Goal: Task Accomplishment & Management: Use online tool/utility

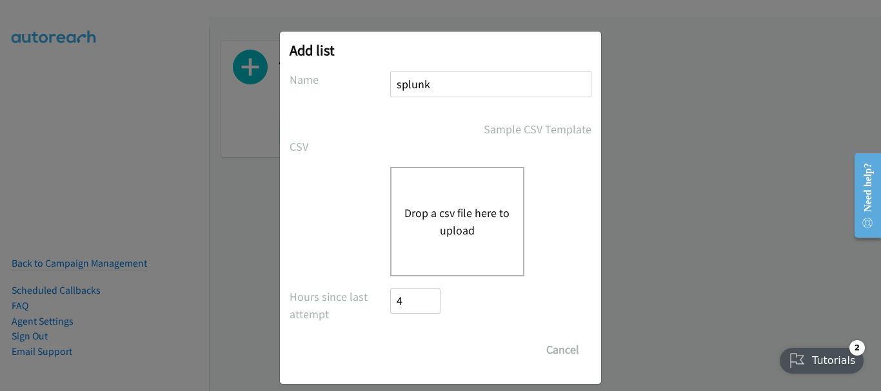
click at [446, 214] on button "Drop a csv file here to upload" at bounding box center [457, 221] width 106 height 35
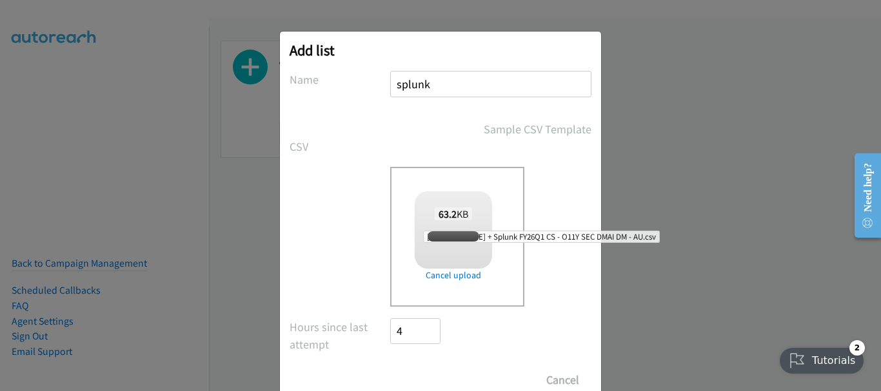
checkbox input "true"
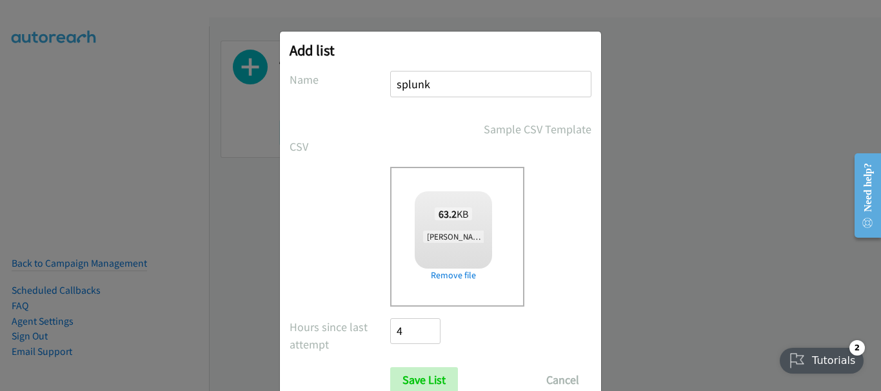
scroll to position [43, 0]
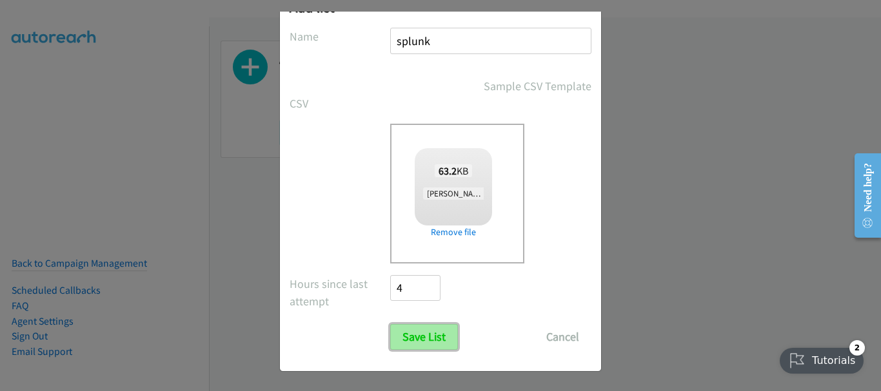
click at [419, 339] on input "Save List" at bounding box center [424, 337] width 68 height 26
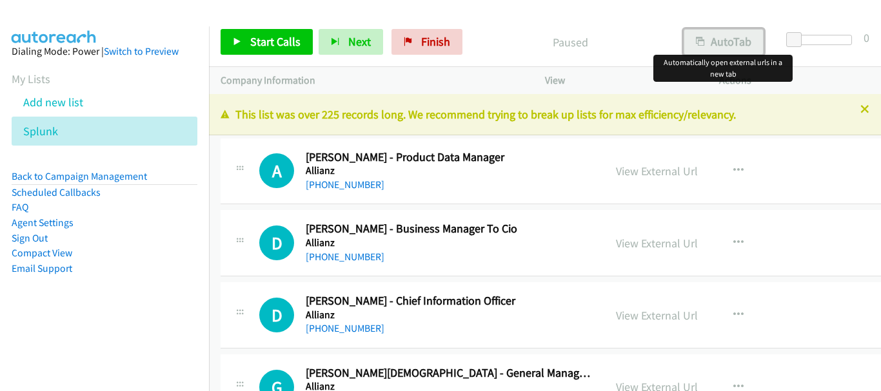
click at [708, 42] on button "AutoTab" at bounding box center [723, 42] width 80 height 26
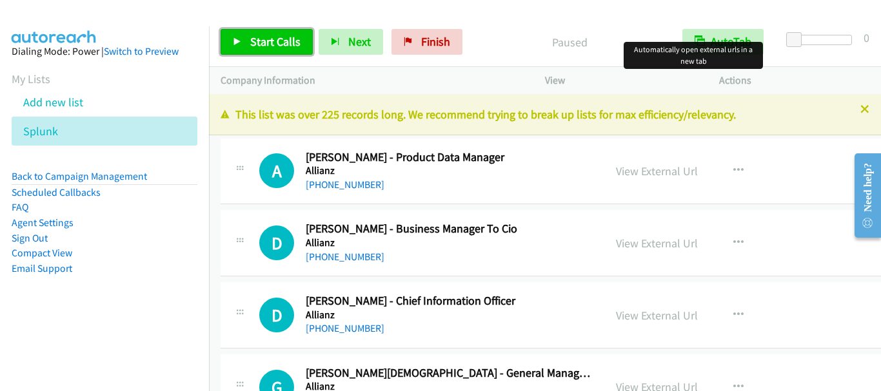
click at [266, 44] on span "Start Calls" at bounding box center [275, 41] width 50 height 15
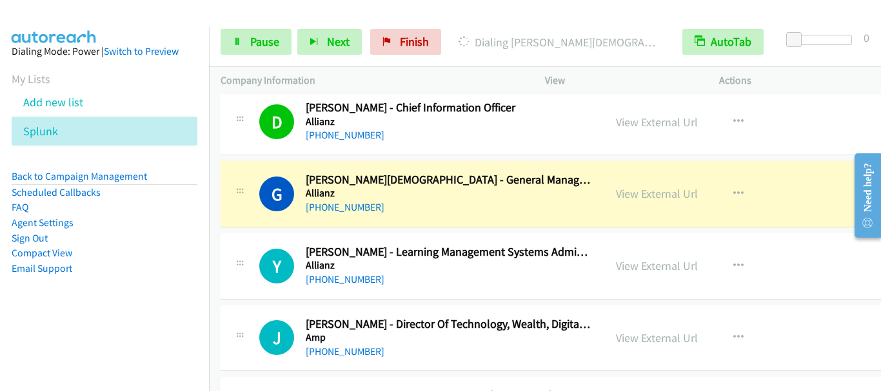
scroll to position [258, 0]
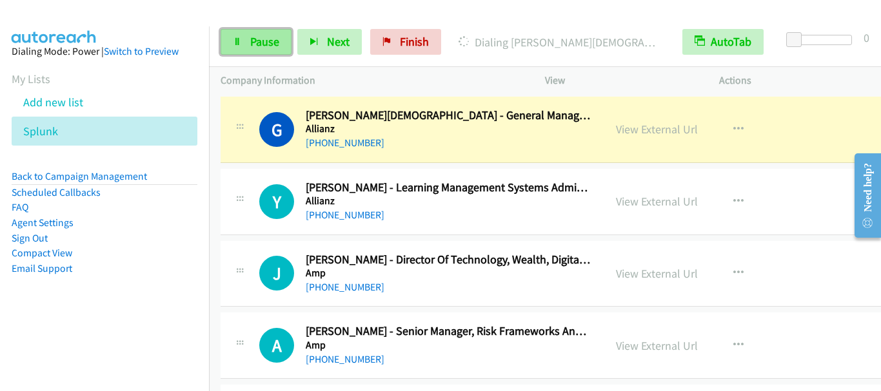
click at [278, 45] on span "Pause" at bounding box center [264, 41] width 29 height 15
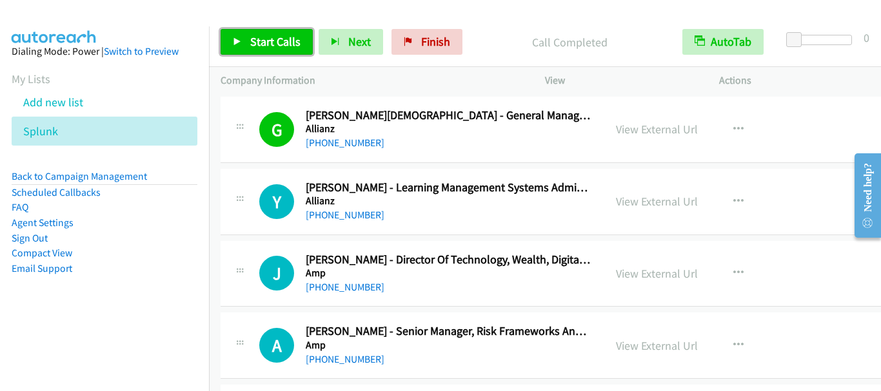
click at [264, 36] on span "Start Calls" at bounding box center [275, 41] width 50 height 15
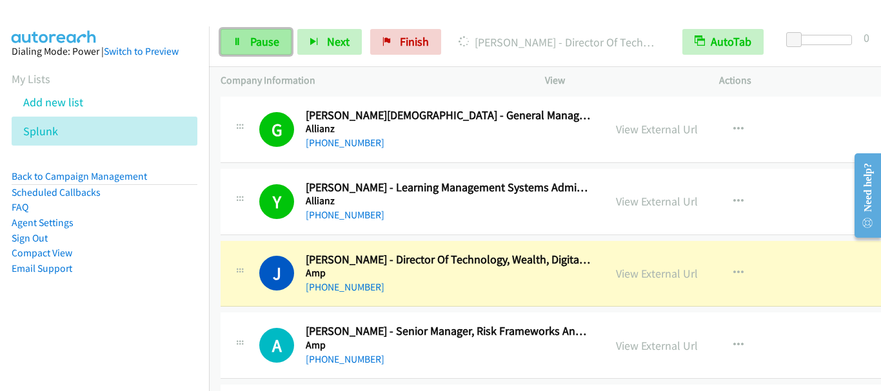
click at [279, 50] on link "Pause" at bounding box center [255, 42] width 71 height 26
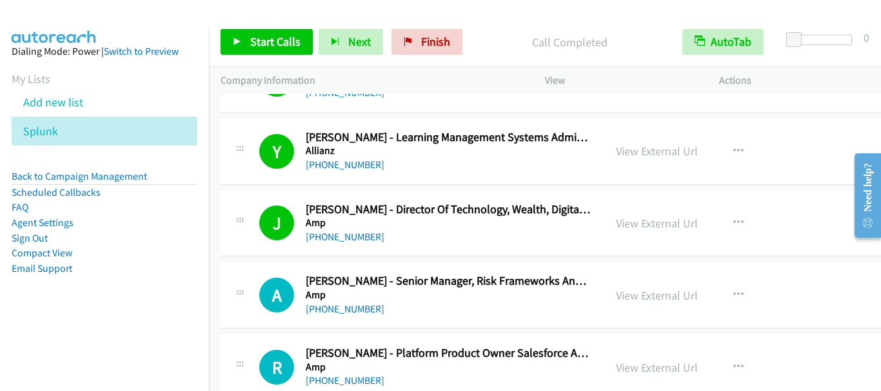
scroll to position [387, 0]
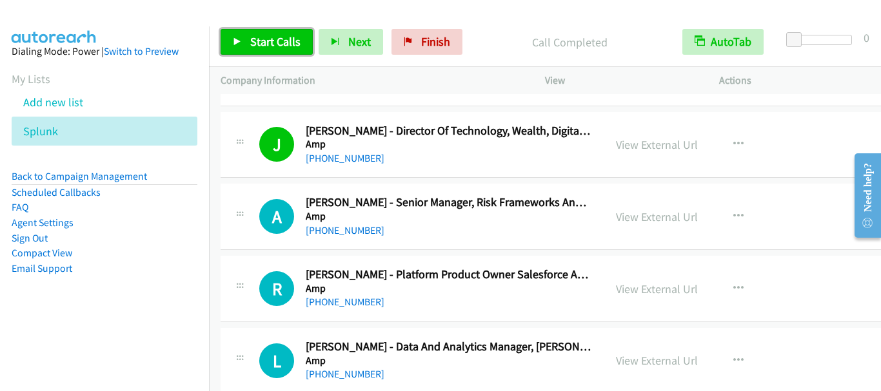
click at [273, 42] on span "Start Calls" at bounding box center [275, 41] width 50 height 15
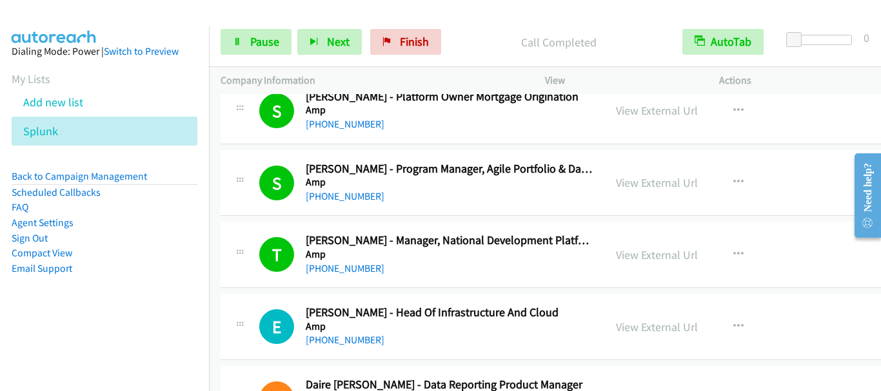
scroll to position [838, 0]
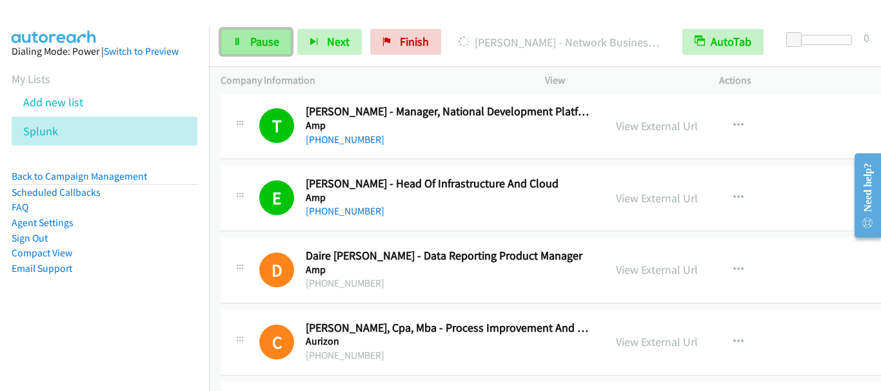
click at [264, 46] on span "Pause" at bounding box center [264, 41] width 29 height 15
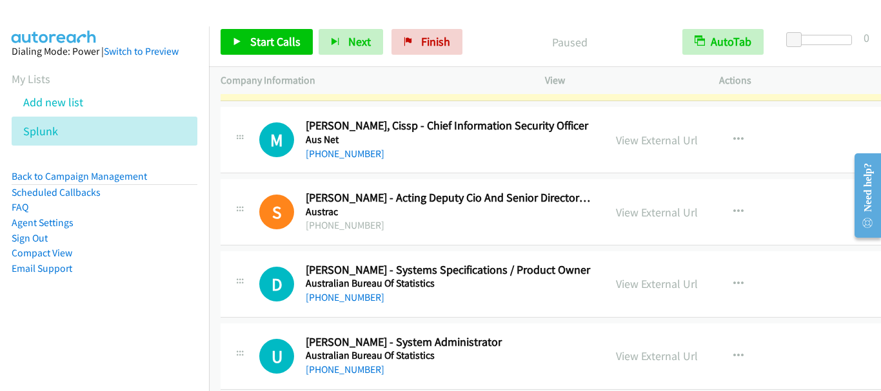
scroll to position [1225, 0]
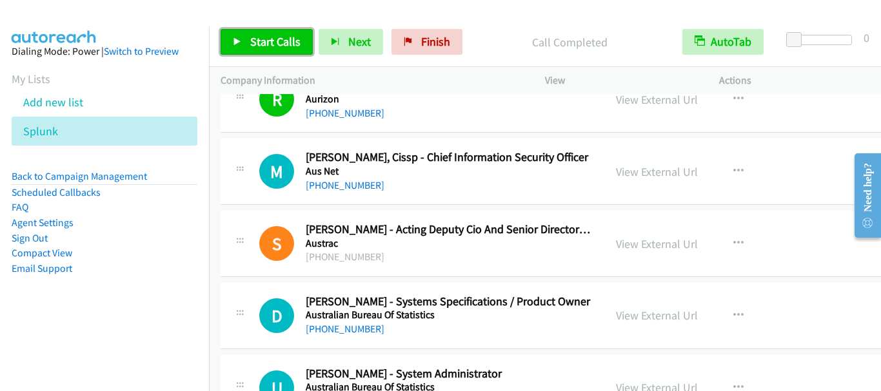
click at [282, 47] on span "Start Calls" at bounding box center [275, 41] width 50 height 15
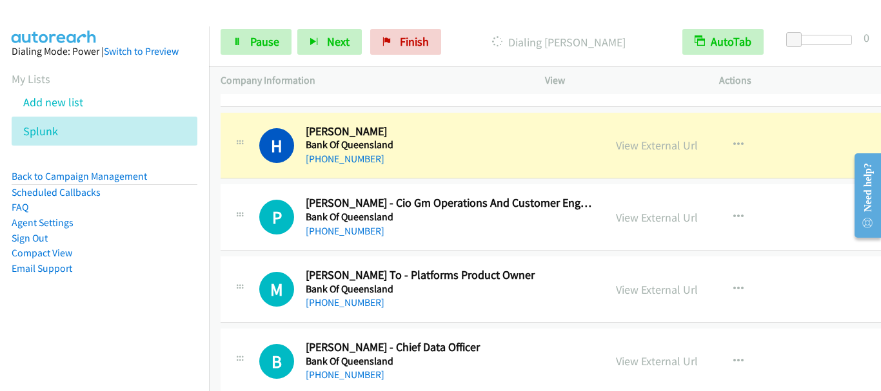
scroll to position [3030, 0]
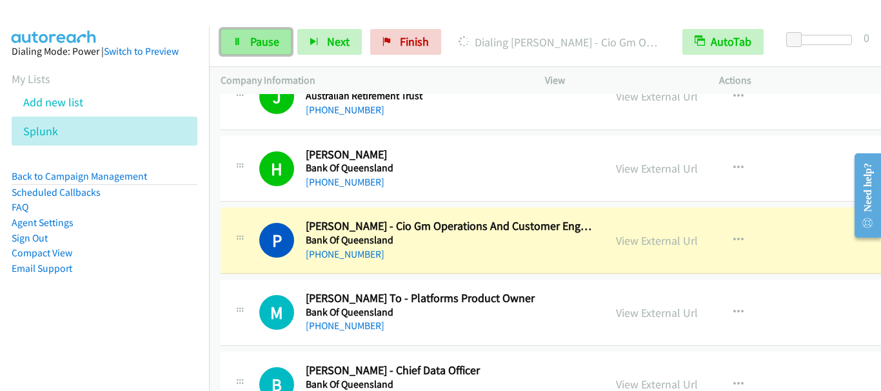
click at [258, 40] on span "Pause" at bounding box center [264, 41] width 29 height 15
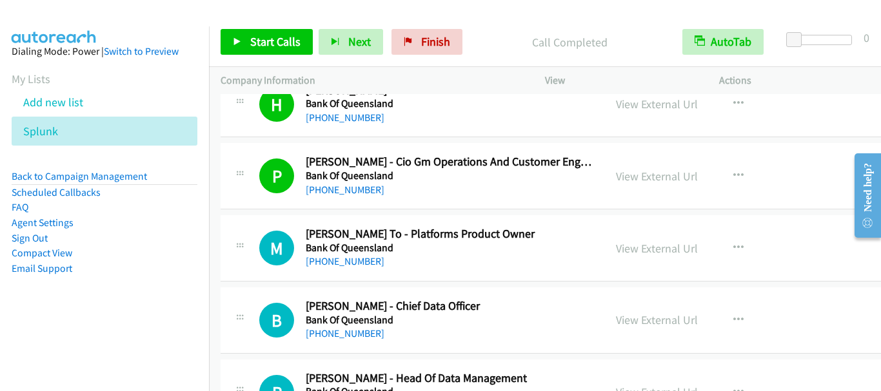
scroll to position [3159, 0]
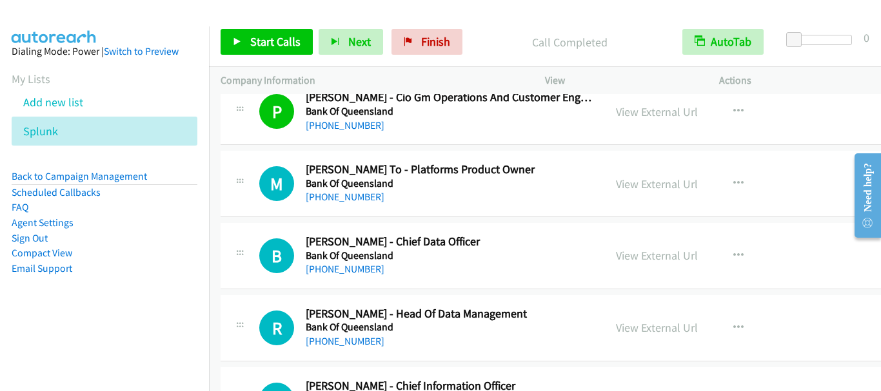
click at [267, 26] on div "Start Calls Pause Next Finish Call Completed AutoTab AutoTab 0" at bounding box center [545, 42] width 672 height 50
click at [265, 35] on span "Start Calls" at bounding box center [275, 41] width 50 height 15
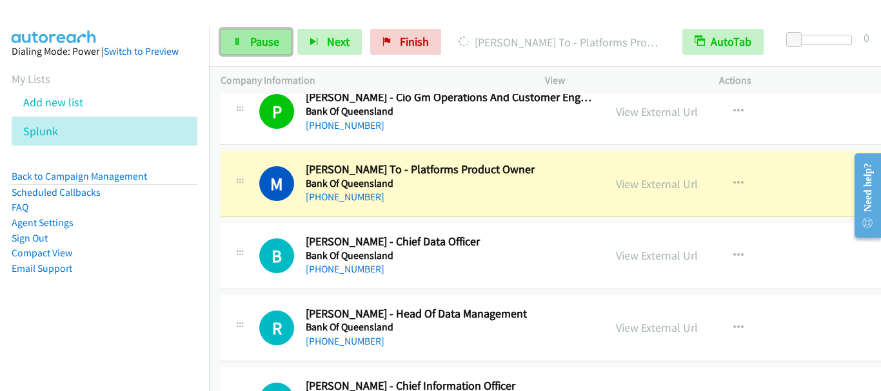
click at [266, 39] on span "Pause" at bounding box center [264, 41] width 29 height 15
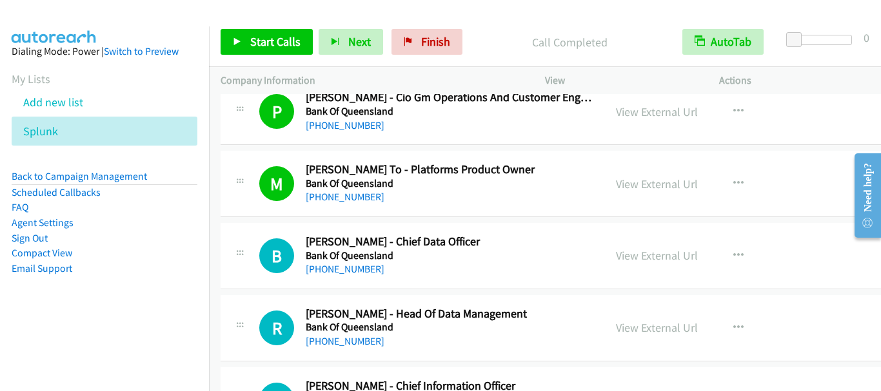
click at [271, 57] on div "Start Calls Pause Next Finish Call Completed AutoTab AutoTab 0" at bounding box center [545, 42] width 672 height 50
click at [267, 48] on span "Start Calls" at bounding box center [275, 41] width 50 height 15
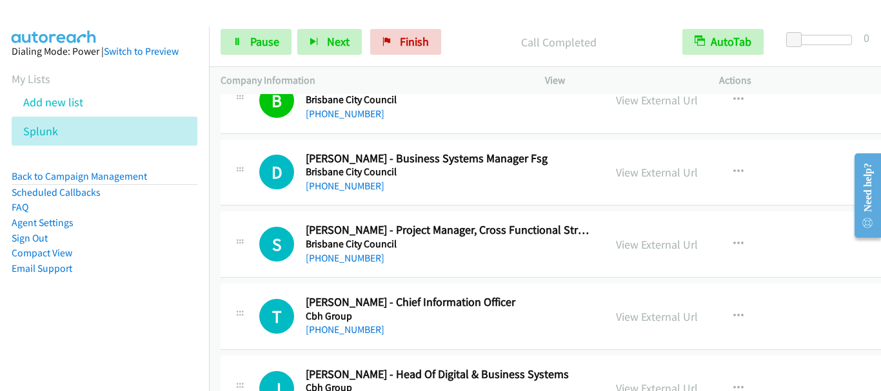
scroll to position [3482, 0]
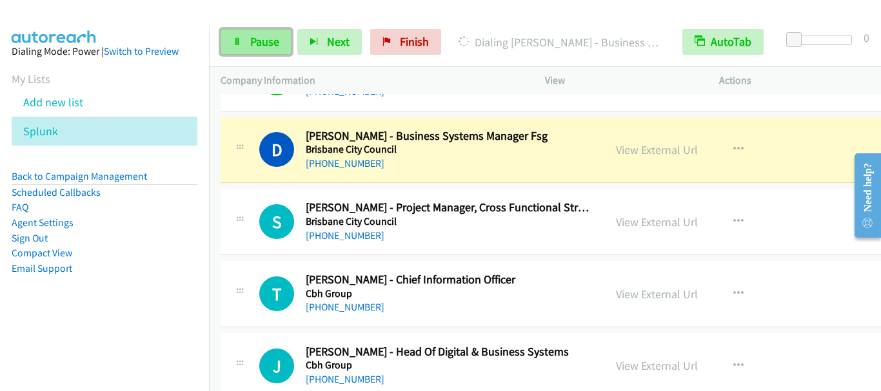
click at [266, 44] on span "Pause" at bounding box center [264, 41] width 29 height 15
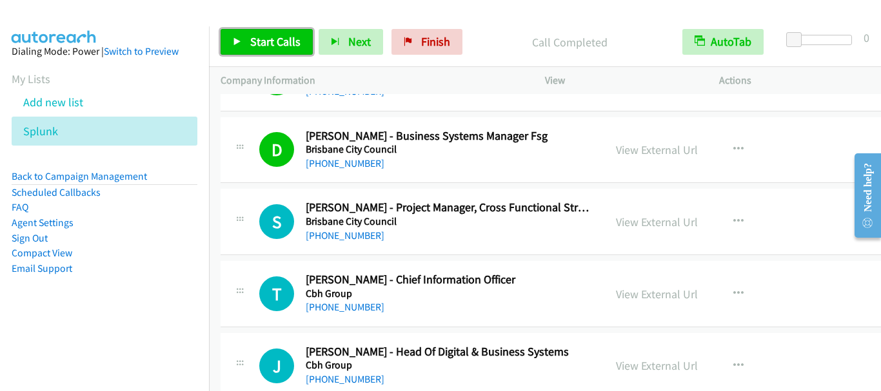
click at [280, 35] on span "Start Calls" at bounding box center [275, 41] width 50 height 15
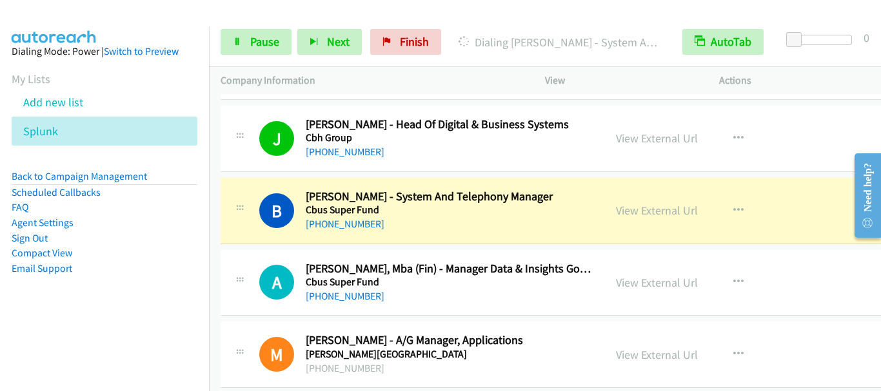
scroll to position [3739, 0]
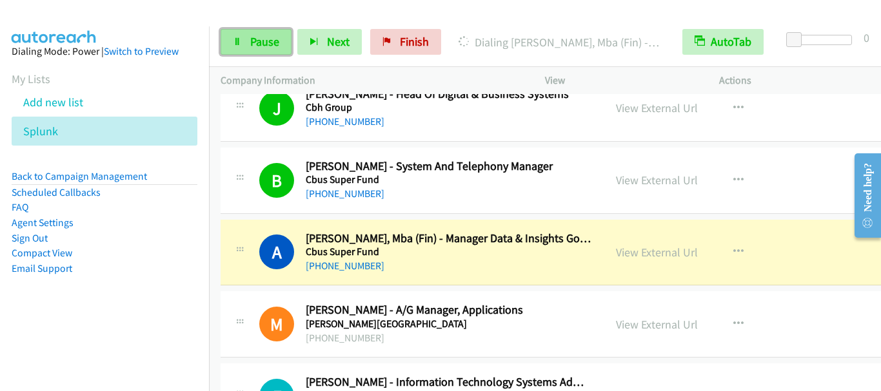
click at [252, 46] on span "Pause" at bounding box center [264, 41] width 29 height 15
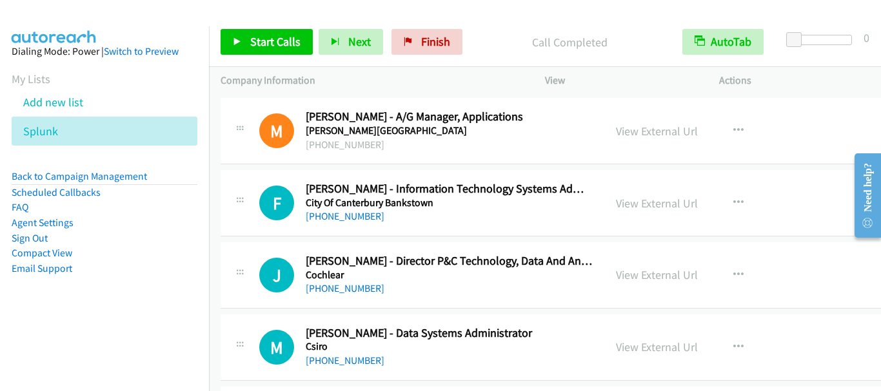
scroll to position [3997, 0]
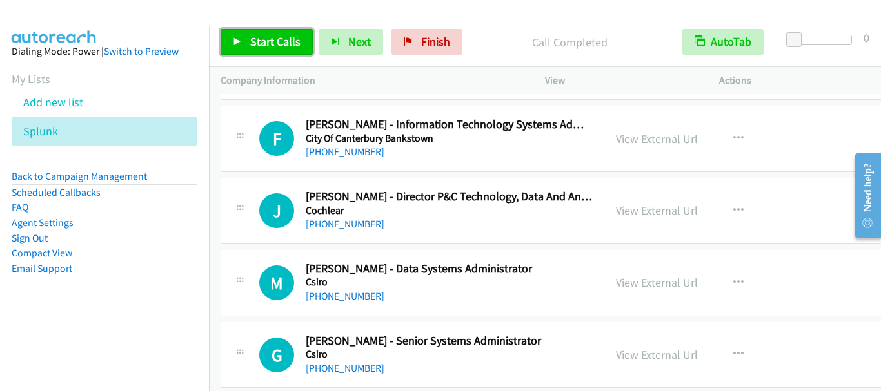
click at [257, 37] on span "Start Calls" at bounding box center [275, 41] width 50 height 15
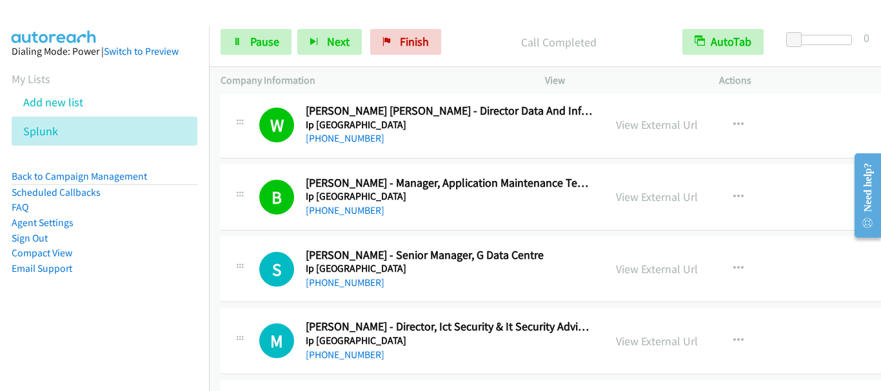
scroll to position [7672, 0]
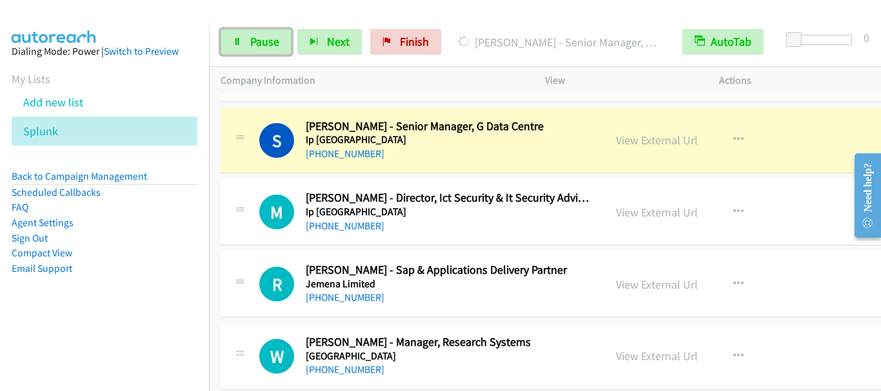
drag, startPoint x: 264, startPoint y: 43, endPoint x: 317, endPoint y: 22, distance: 56.8
click at [264, 43] on span "Pause" at bounding box center [264, 41] width 29 height 15
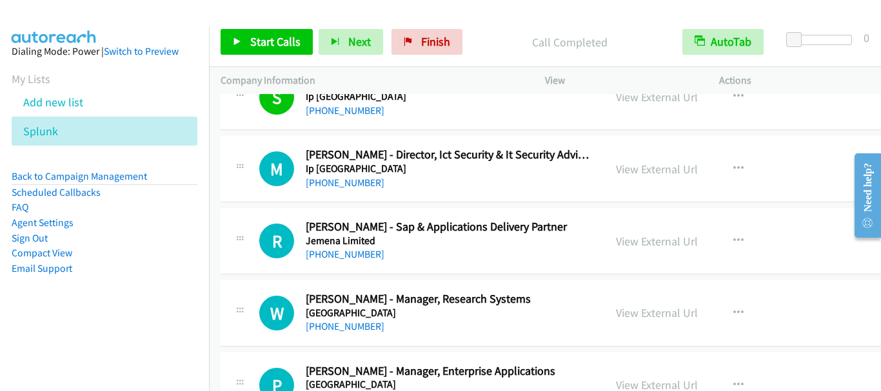
scroll to position [7737, 0]
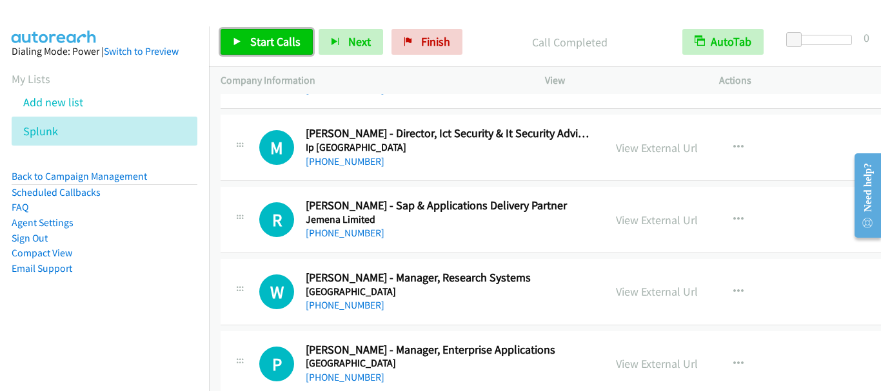
click at [254, 44] on span "Start Calls" at bounding box center [275, 41] width 50 height 15
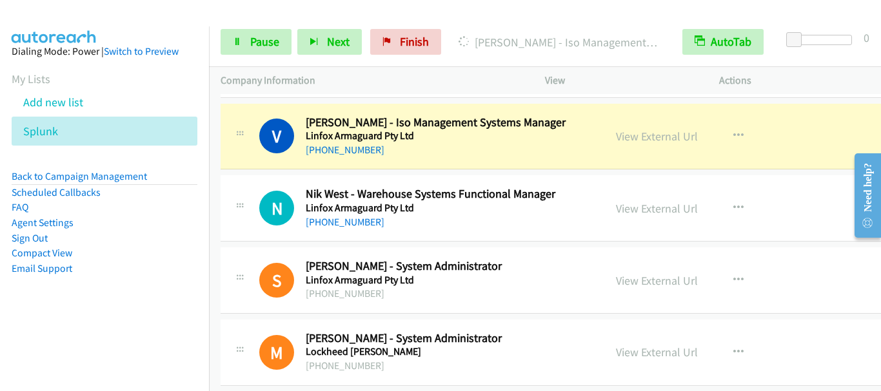
scroll to position [8124, 0]
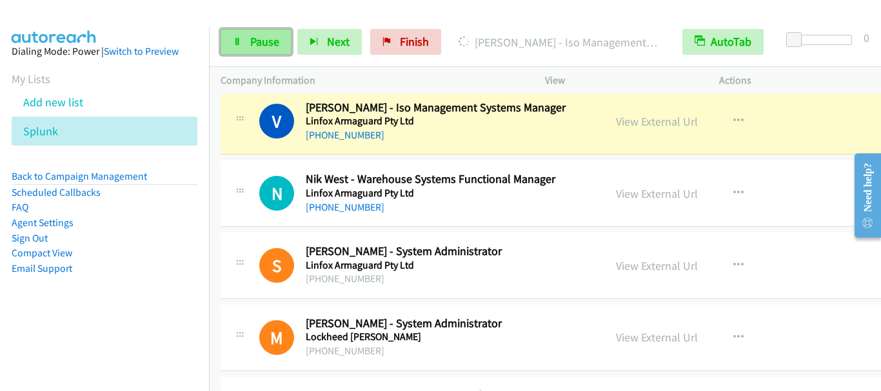
click at [251, 32] on link "Pause" at bounding box center [255, 42] width 71 height 26
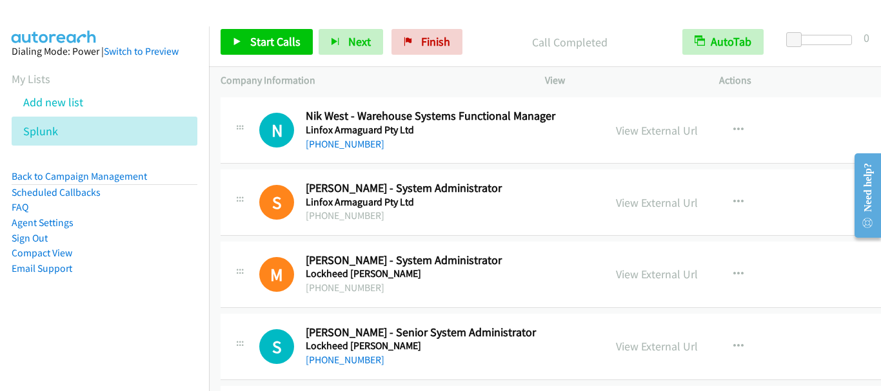
scroll to position [8188, 0]
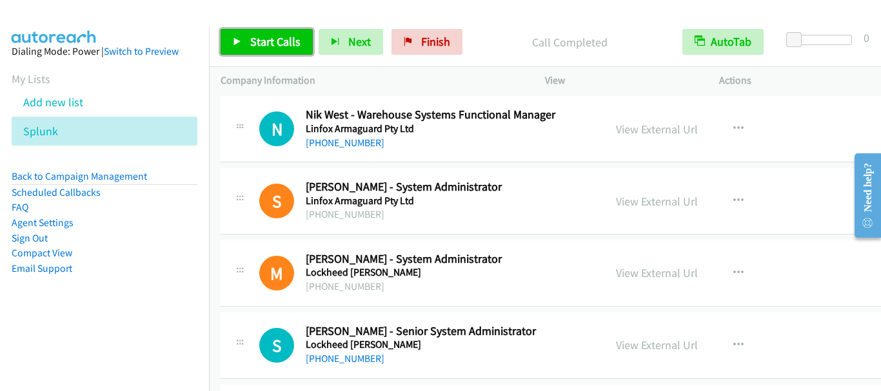
click at [277, 46] on span "Start Calls" at bounding box center [275, 41] width 50 height 15
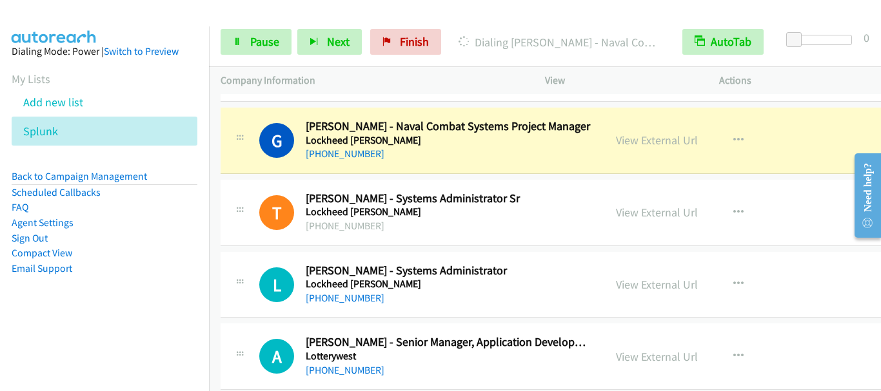
scroll to position [8704, 0]
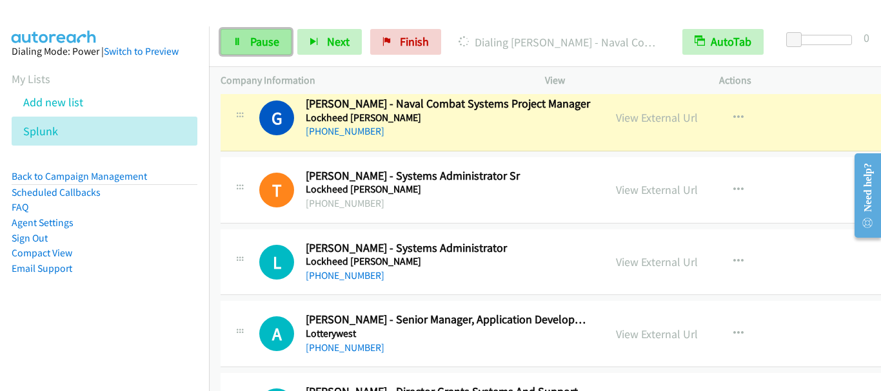
click at [265, 33] on link "Pause" at bounding box center [255, 42] width 71 height 26
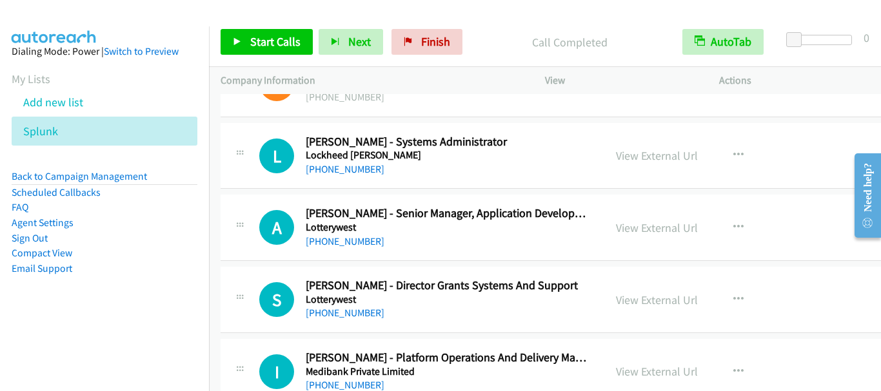
scroll to position [8833, 0]
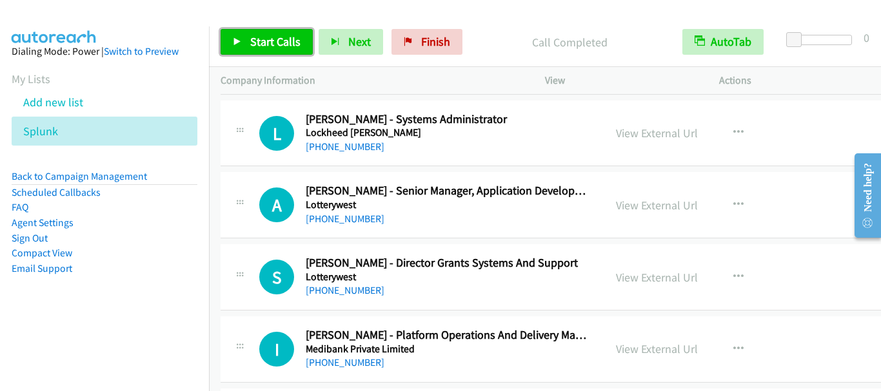
click at [282, 34] on span "Start Calls" at bounding box center [275, 41] width 50 height 15
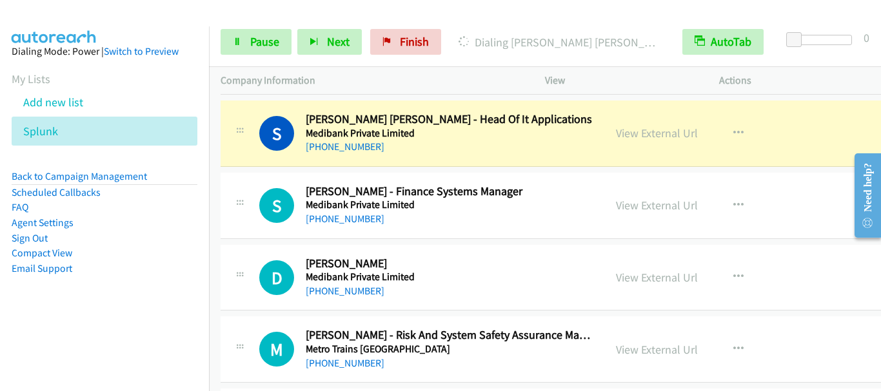
scroll to position [9864, 0]
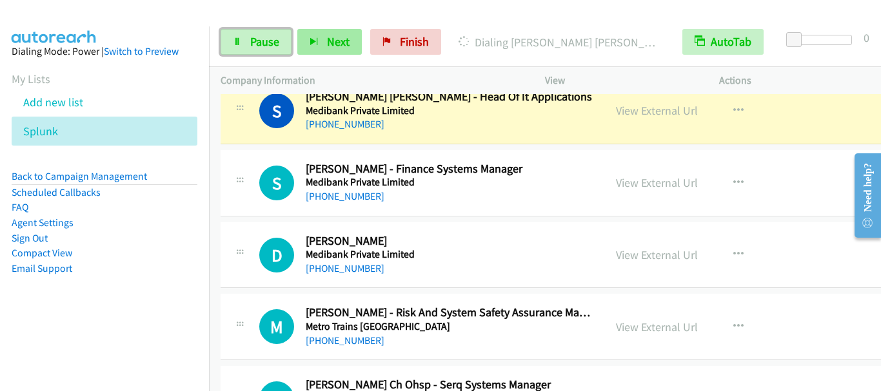
drag, startPoint x: 266, startPoint y: 43, endPoint x: 309, endPoint y: 33, distance: 44.9
click at [266, 42] on span "Pause" at bounding box center [264, 41] width 29 height 15
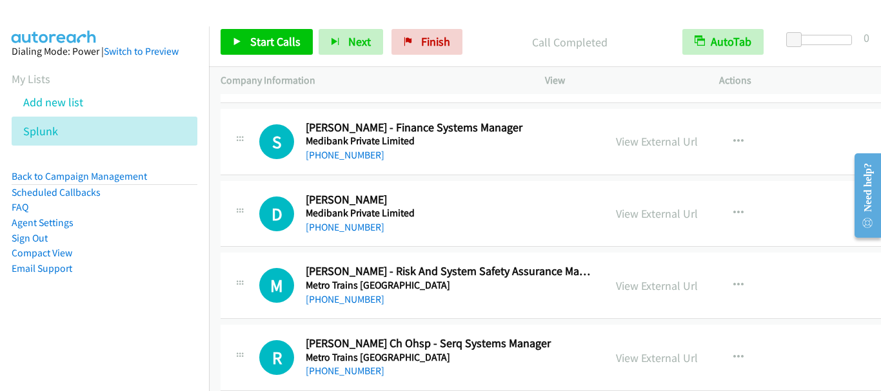
scroll to position [9929, 0]
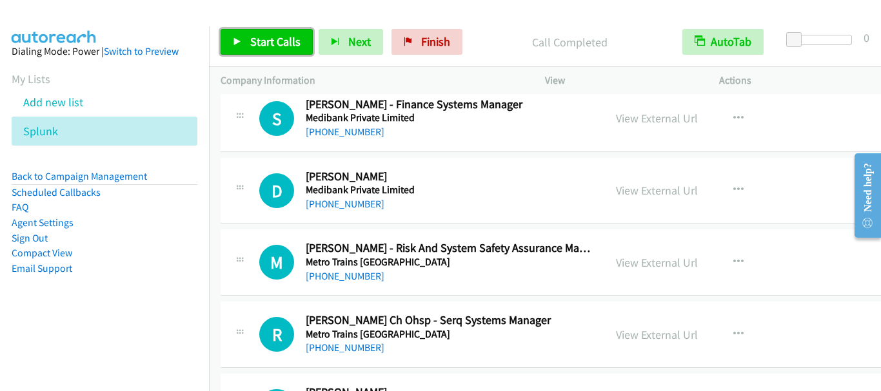
click at [277, 40] on span "Start Calls" at bounding box center [275, 41] width 50 height 15
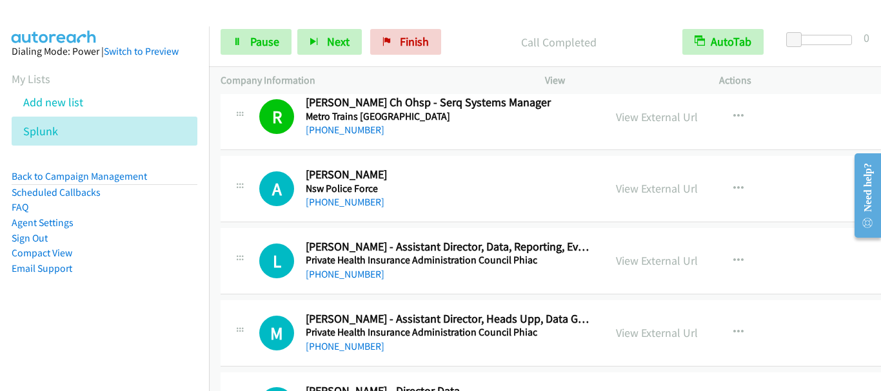
scroll to position [10187, 0]
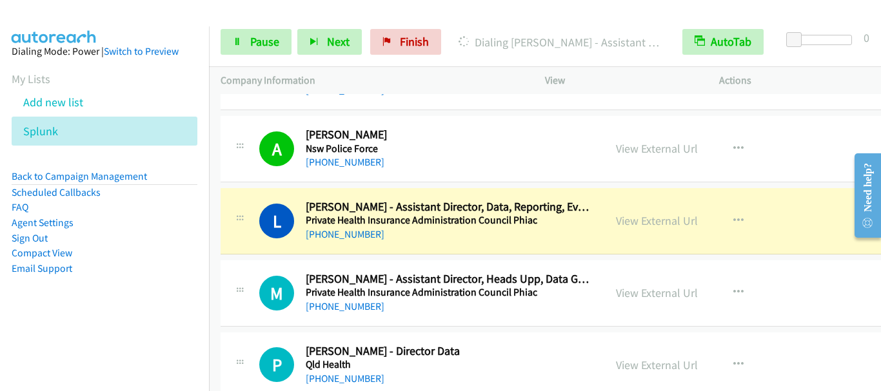
click at [474, 13] on div at bounding box center [434, 25] width 869 height 50
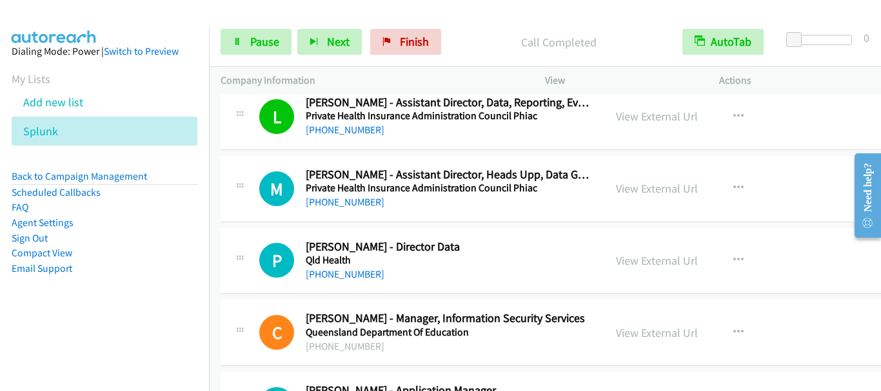
scroll to position [10316, 0]
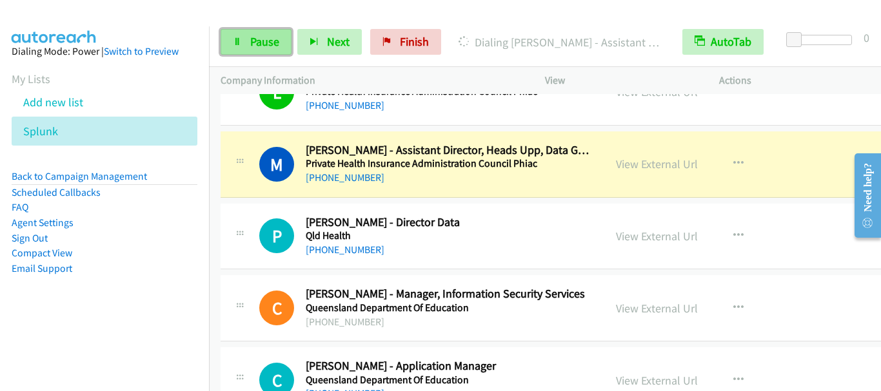
click at [269, 48] on span "Pause" at bounding box center [264, 41] width 29 height 15
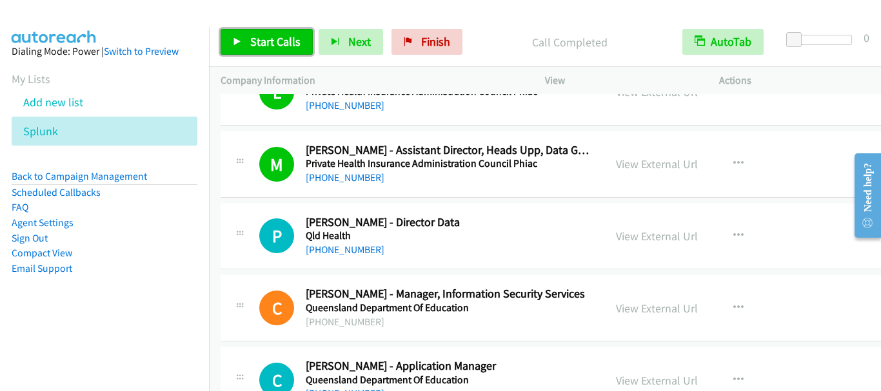
click at [284, 37] on span "Start Calls" at bounding box center [275, 41] width 50 height 15
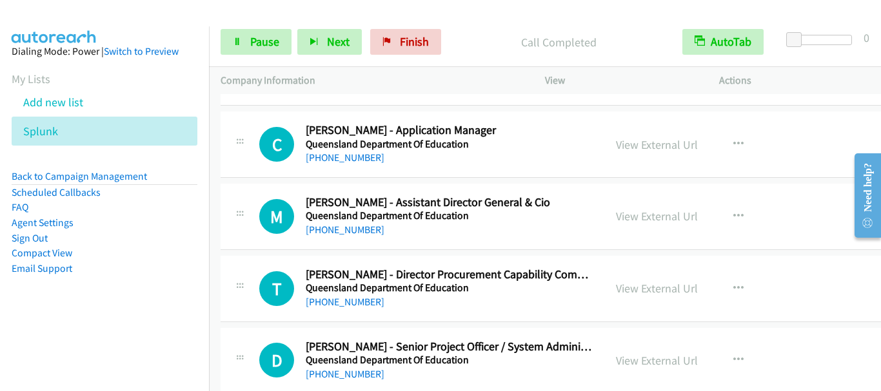
scroll to position [10574, 0]
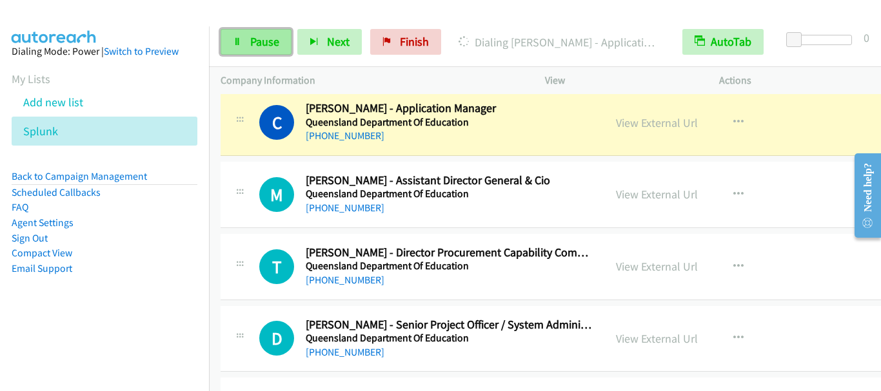
click at [260, 45] on span "Pause" at bounding box center [264, 41] width 29 height 15
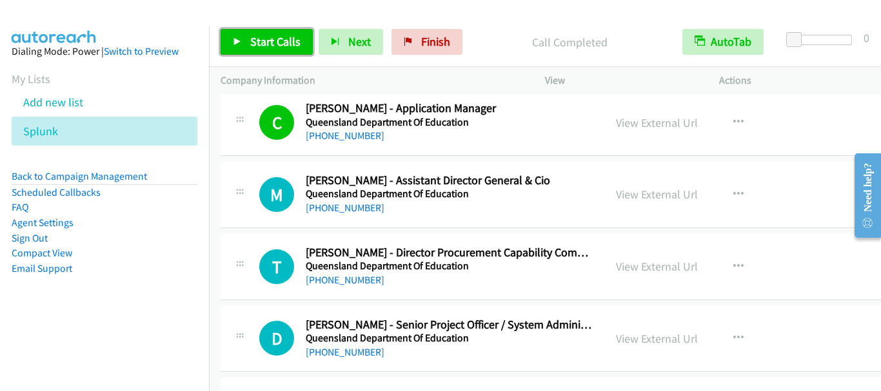
click at [264, 46] on span "Start Calls" at bounding box center [275, 41] width 50 height 15
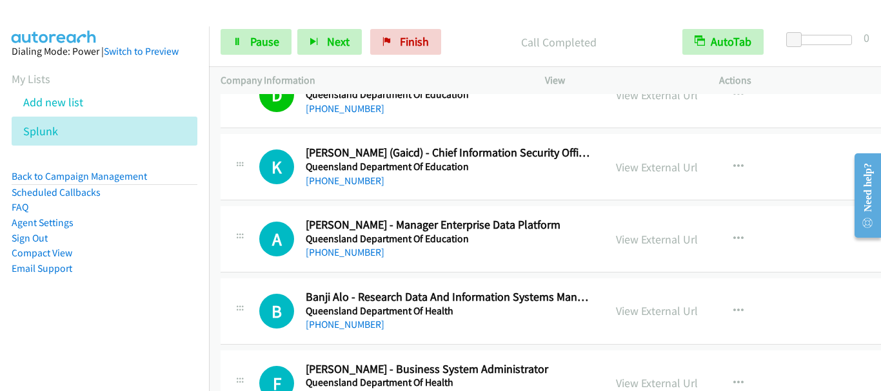
scroll to position [10831, 0]
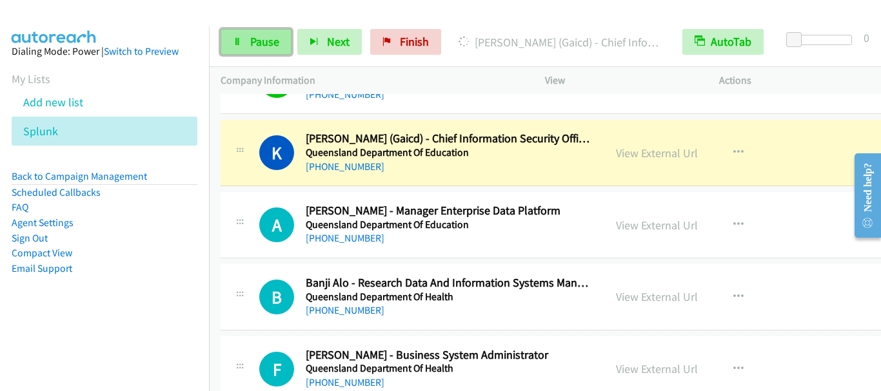
click at [260, 43] on span "Pause" at bounding box center [264, 41] width 29 height 15
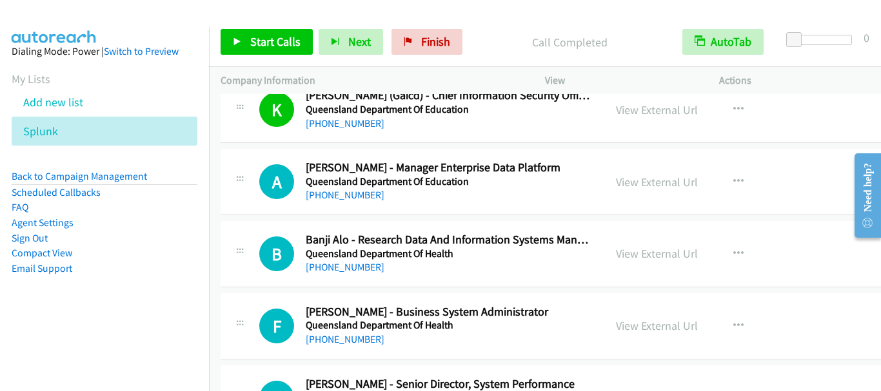
scroll to position [10896, 0]
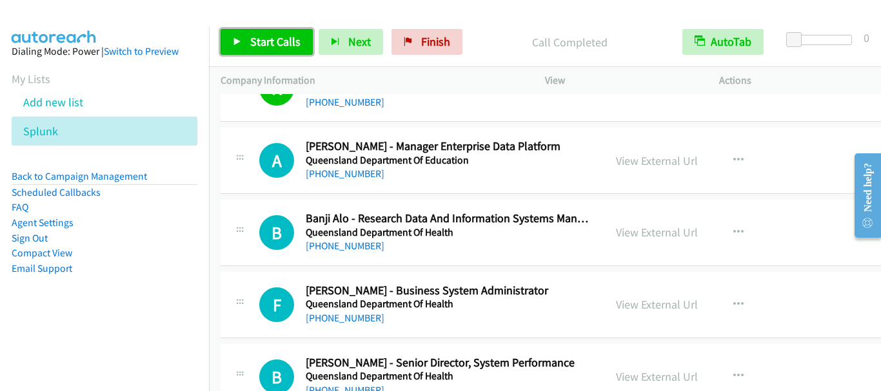
click at [266, 48] on span "Start Calls" at bounding box center [275, 41] width 50 height 15
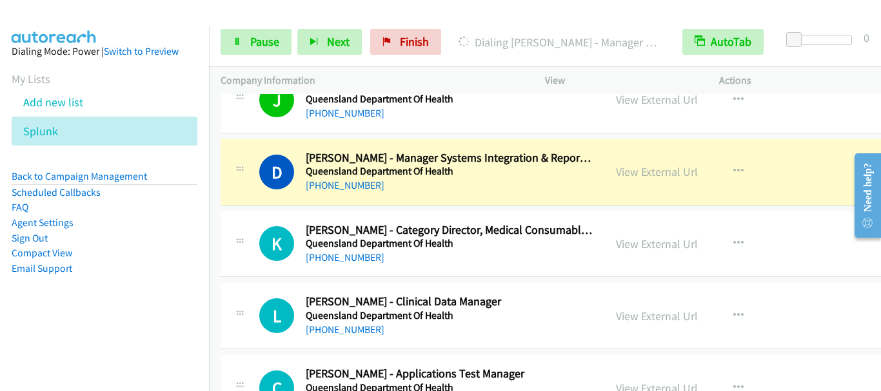
scroll to position [11476, 0]
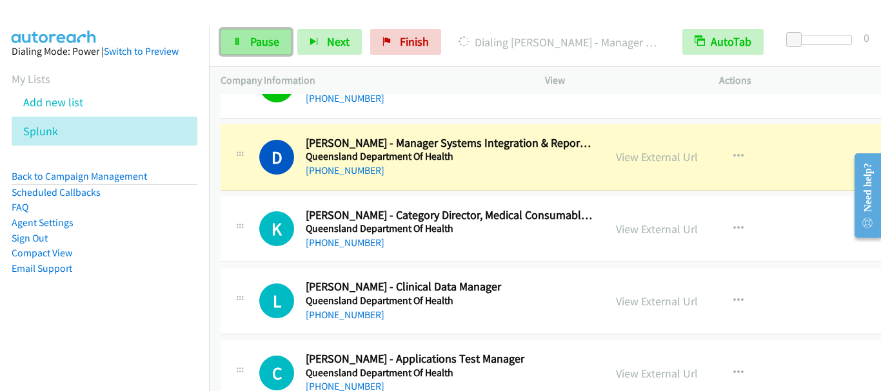
click at [257, 44] on span "Pause" at bounding box center [264, 41] width 29 height 15
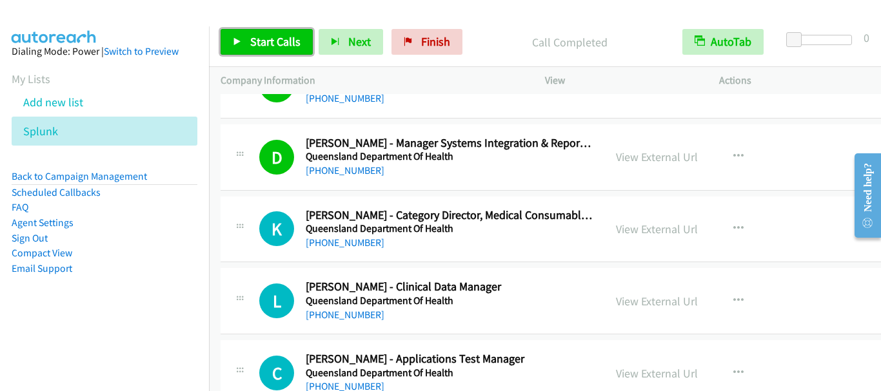
click at [252, 44] on span "Start Calls" at bounding box center [275, 41] width 50 height 15
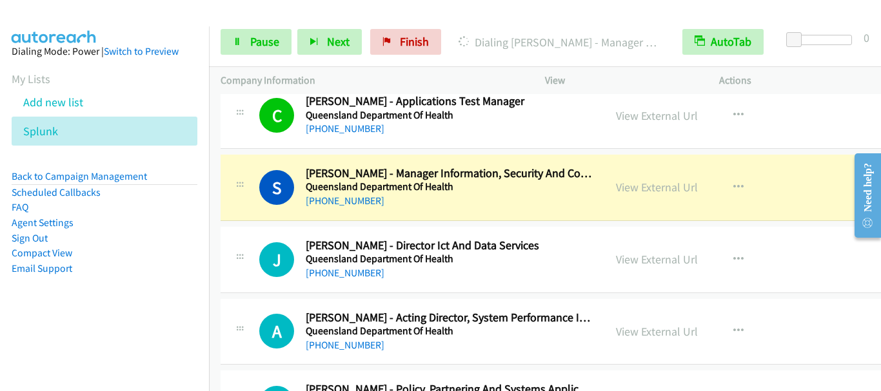
scroll to position [11799, 0]
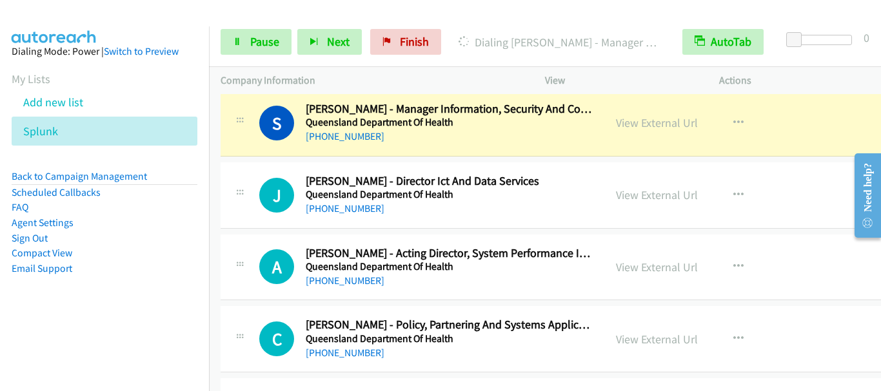
click at [525, 10] on div at bounding box center [434, 25] width 869 height 50
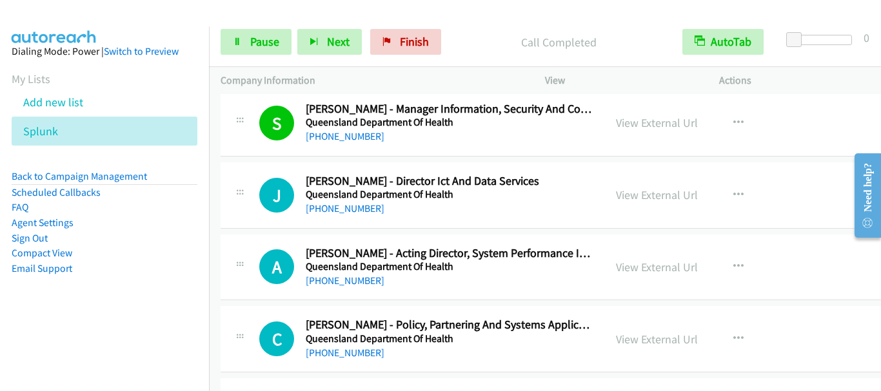
click at [519, 12] on div at bounding box center [434, 25] width 869 height 50
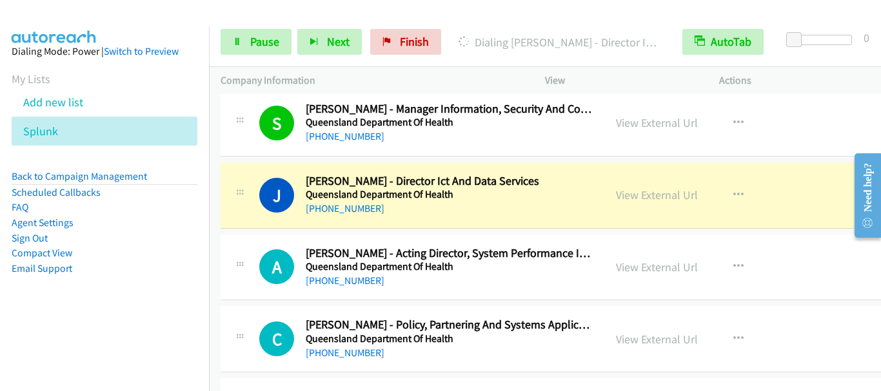
click at [510, 12] on div at bounding box center [434, 25] width 869 height 50
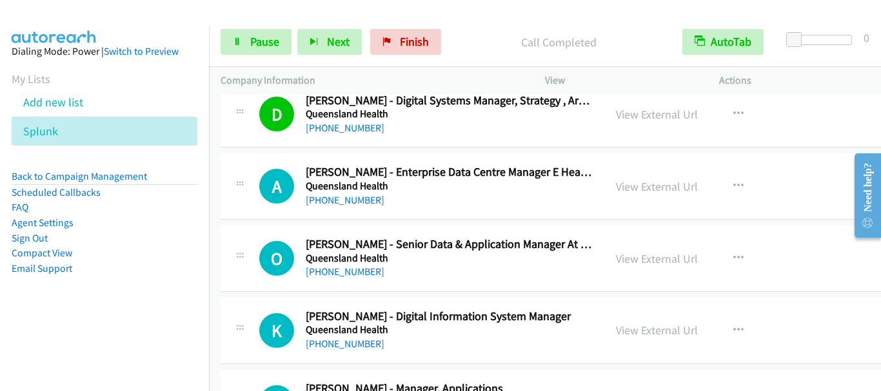
scroll to position [12766, 0]
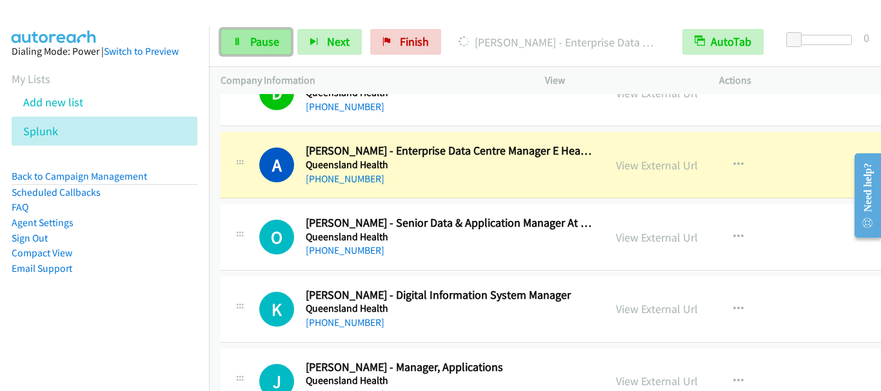
click at [253, 50] on link "Pause" at bounding box center [255, 42] width 71 height 26
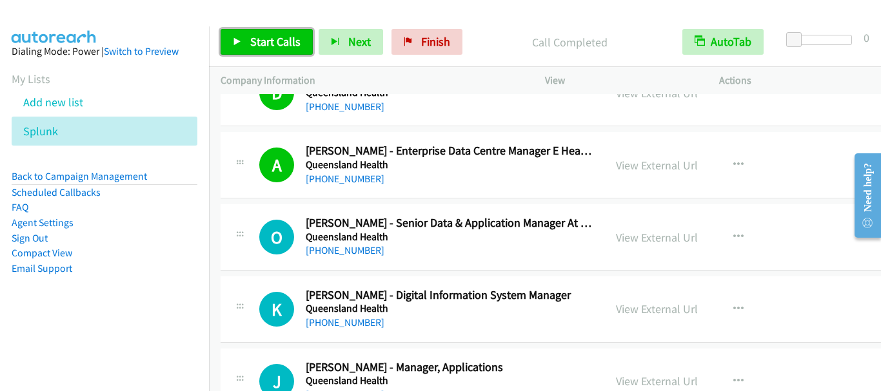
drag, startPoint x: 272, startPoint y: 42, endPoint x: 305, endPoint y: 48, distance: 33.5
click at [273, 42] on span "Start Calls" at bounding box center [275, 41] width 50 height 15
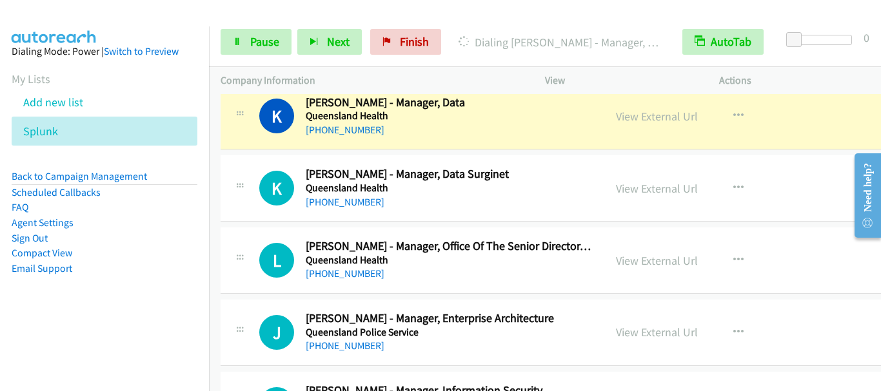
scroll to position [13088, 0]
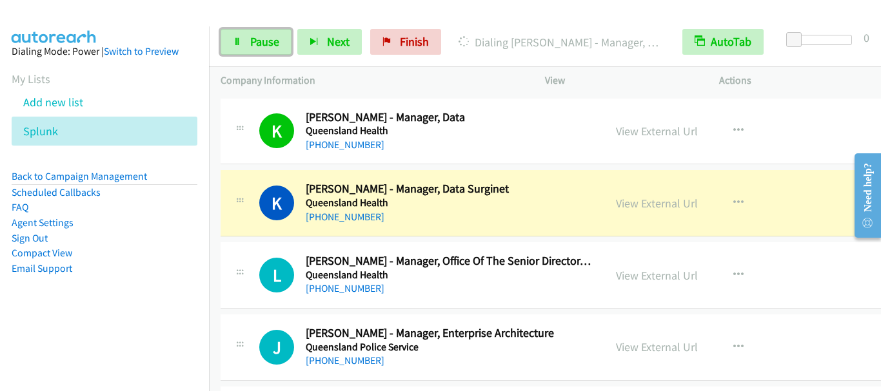
drag, startPoint x: 256, startPoint y: 46, endPoint x: 324, endPoint y: 12, distance: 76.1
click at [256, 47] on span "Pause" at bounding box center [264, 41] width 29 height 15
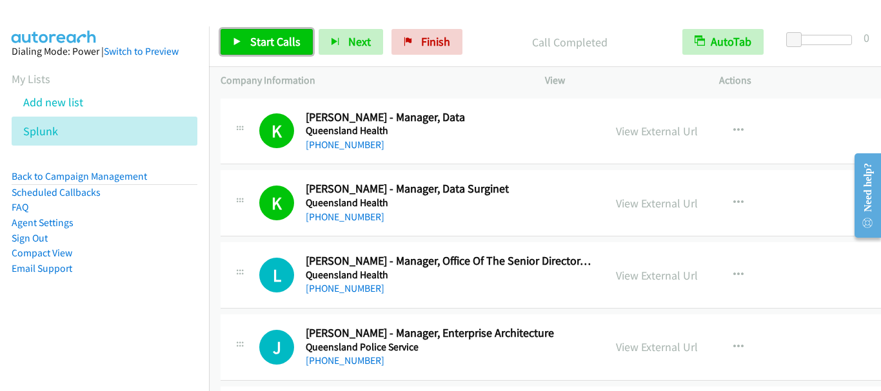
click at [275, 45] on span "Start Calls" at bounding box center [275, 41] width 50 height 15
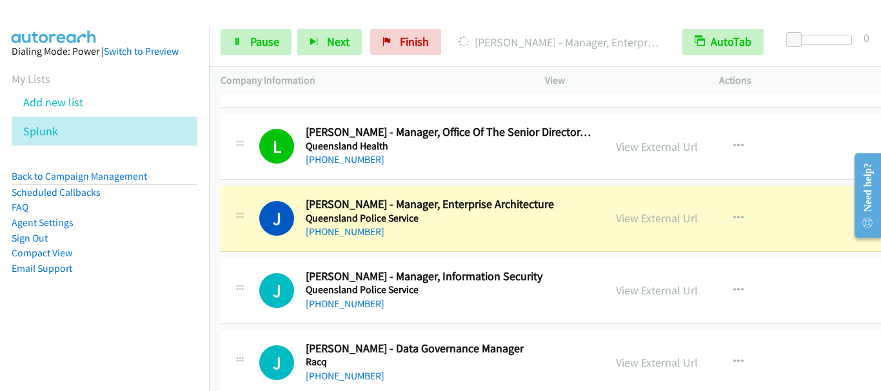
scroll to position [13281, 0]
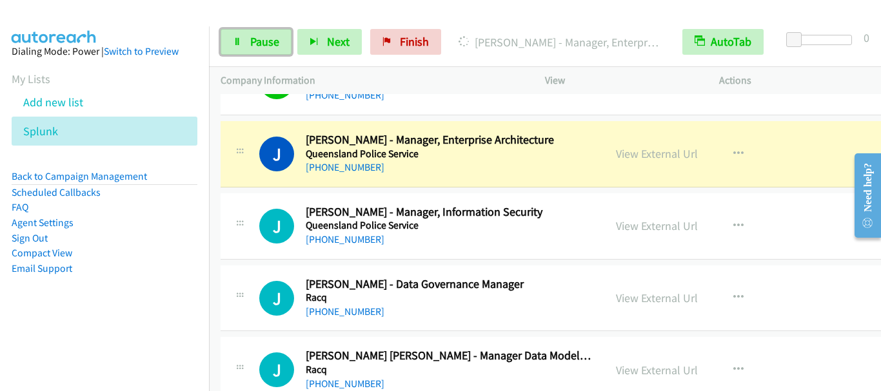
drag, startPoint x: 259, startPoint y: 43, endPoint x: 313, endPoint y: 1, distance: 68.6
click at [259, 42] on span "Pause" at bounding box center [264, 41] width 29 height 15
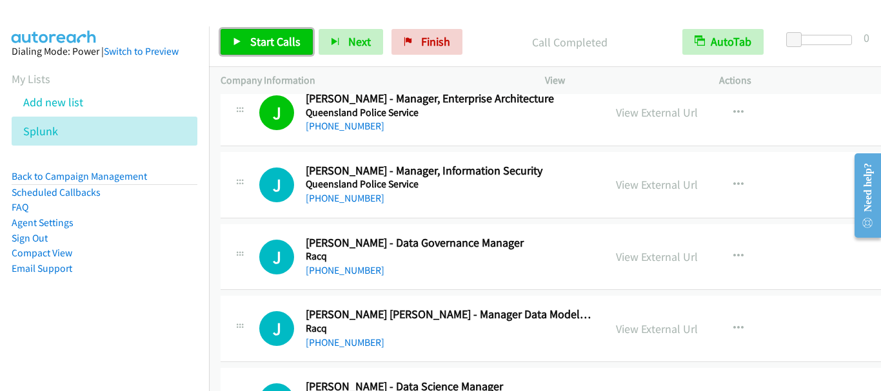
scroll to position [13346, 0]
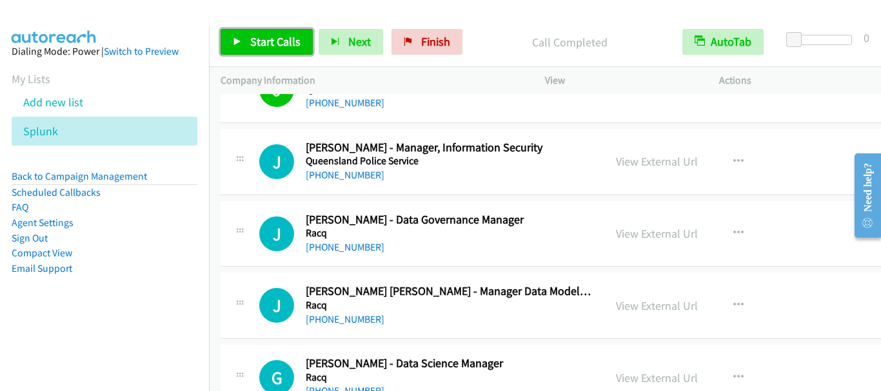
click at [273, 50] on link "Start Calls" at bounding box center [266, 42] width 92 height 26
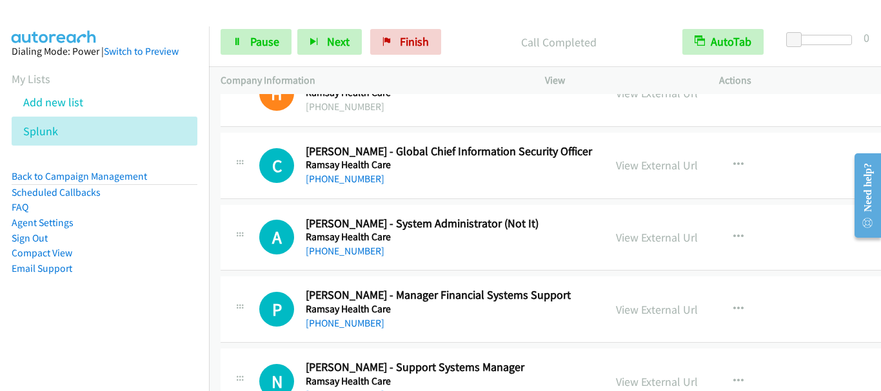
scroll to position [13797, 0]
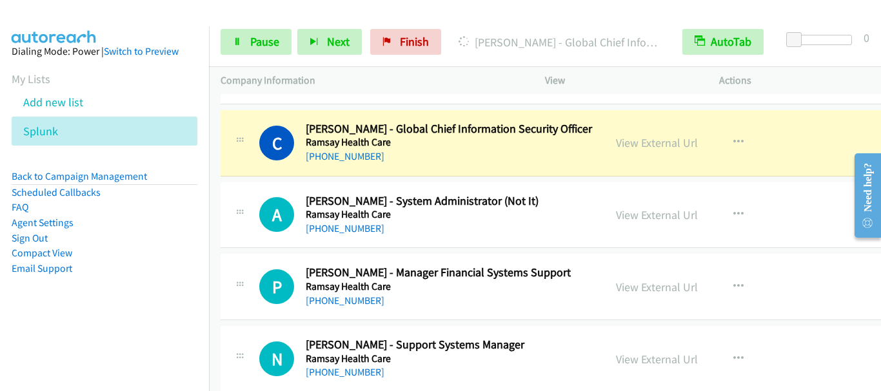
click at [464, 84] on p "Company Information" at bounding box center [370, 80] width 301 height 15
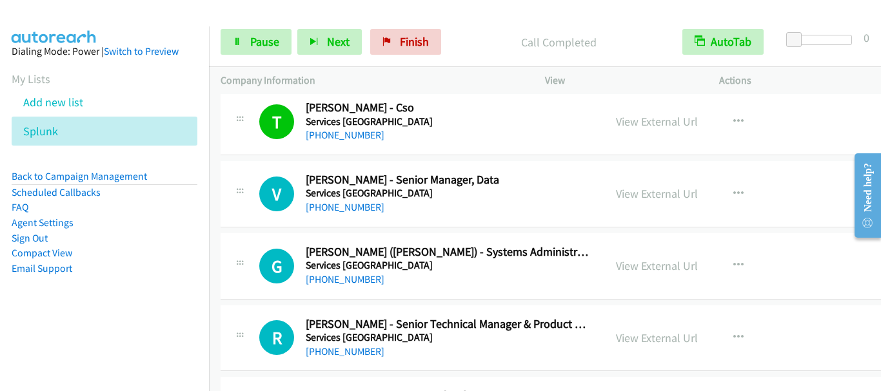
scroll to position [14829, 0]
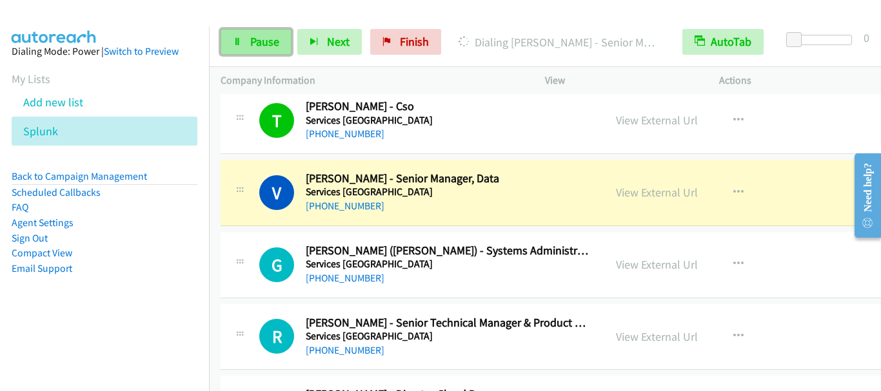
click at [255, 47] on span "Pause" at bounding box center [264, 41] width 29 height 15
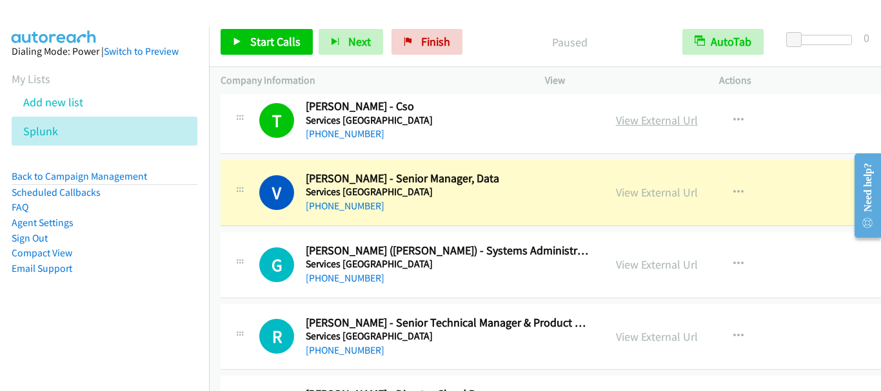
click at [631, 117] on link "View External Url" at bounding box center [657, 120] width 82 height 15
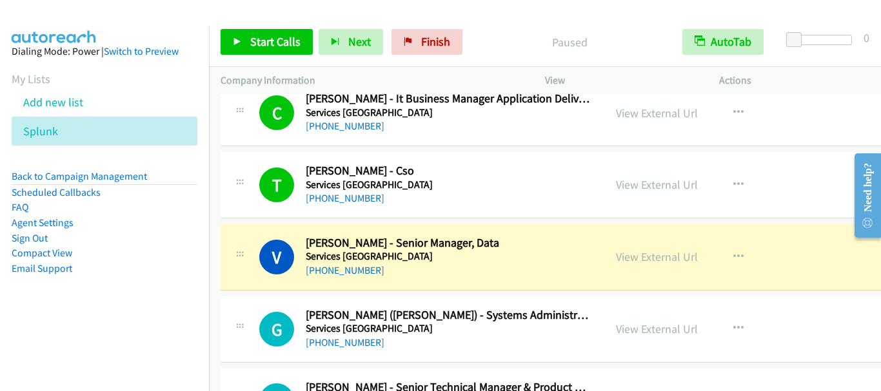
scroll to position [14700, 0]
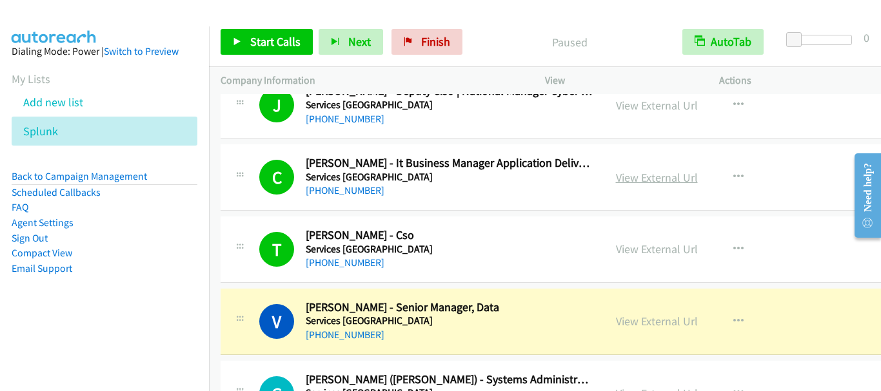
click at [652, 178] on link "View External Url" at bounding box center [657, 177] width 82 height 15
click at [521, 16] on div at bounding box center [434, 25] width 869 height 50
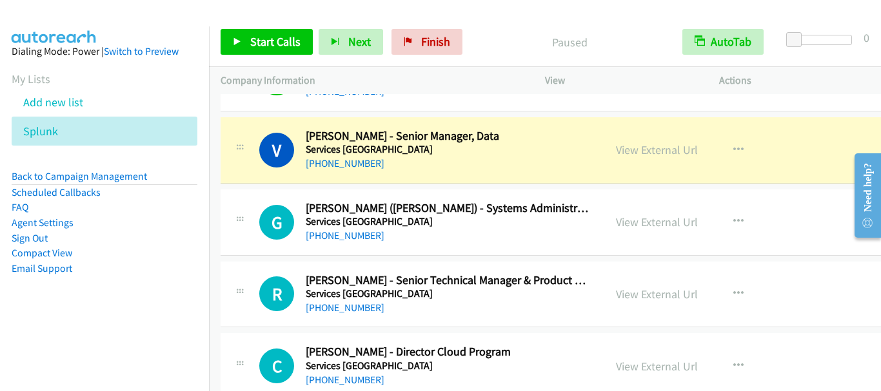
scroll to position [14893, 0]
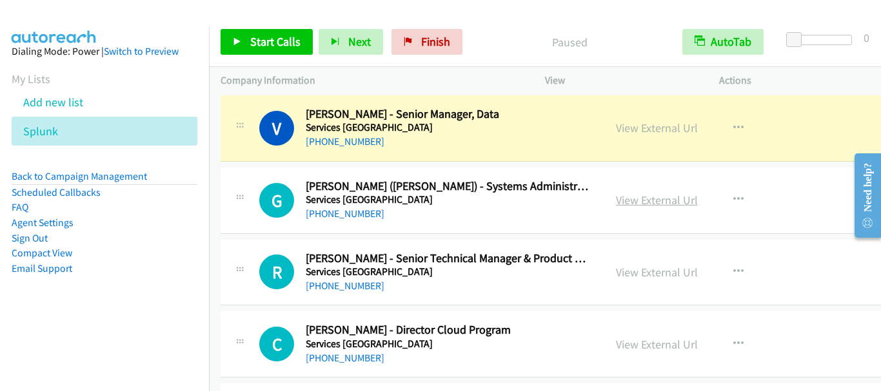
click at [631, 201] on link "View External Url" at bounding box center [657, 200] width 82 height 15
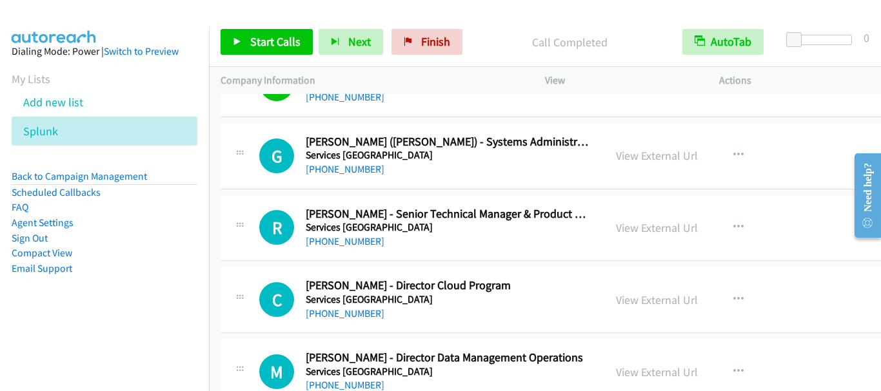
scroll to position [14958, 0]
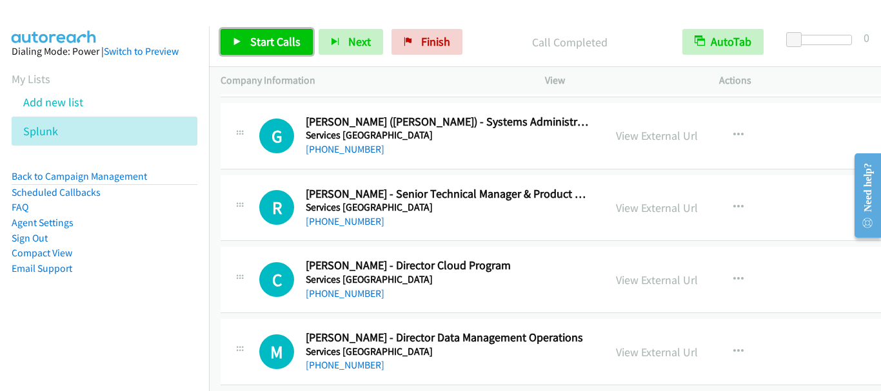
click at [274, 44] on span "Start Calls" at bounding box center [275, 41] width 50 height 15
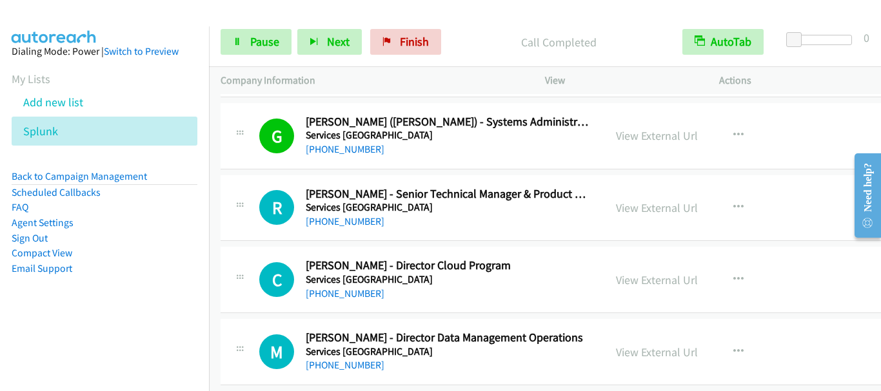
scroll to position [15022, 0]
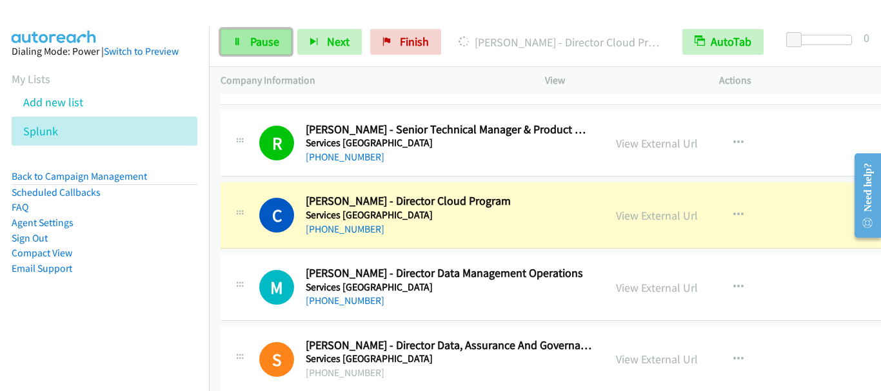
click at [259, 41] on span "Pause" at bounding box center [264, 41] width 29 height 15
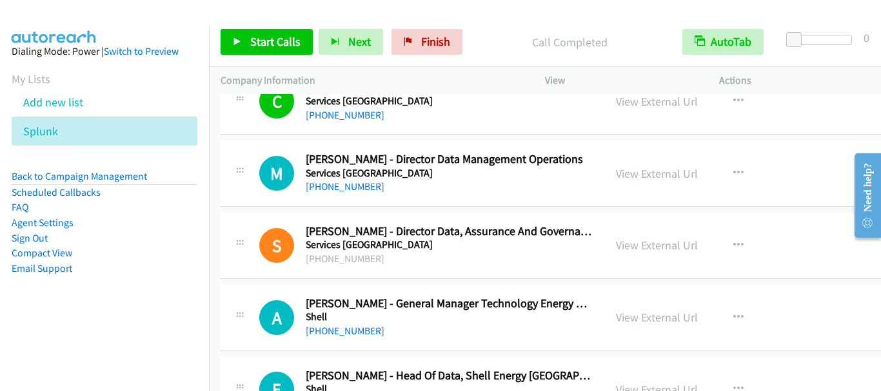
scroll to position [15151, 0]
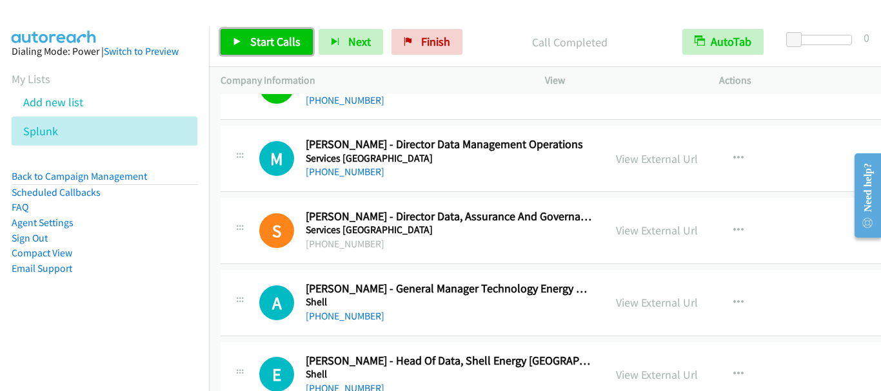
click at [260, 38] on span "Start Calls" at bounding box center [275, 41] width 50 height 15
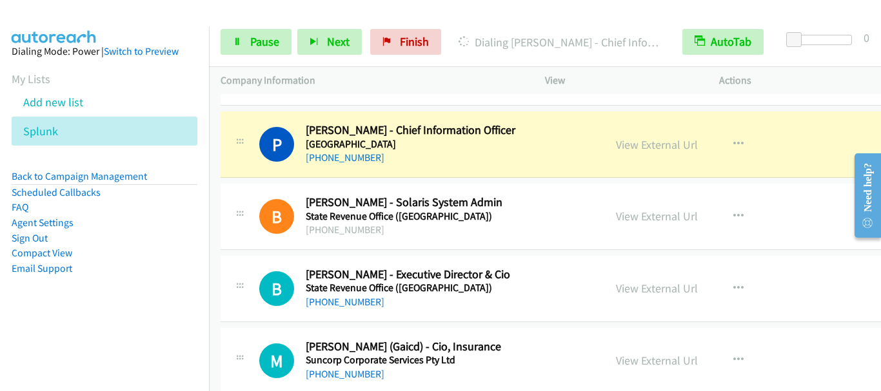
scroll to position [15538, 0]
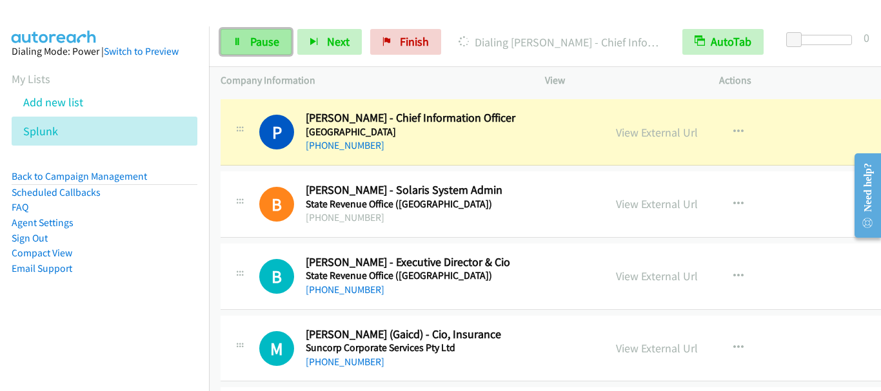
click at [254, 45] on span "Pause" at bounding box center [264, 41] width 29 height 15
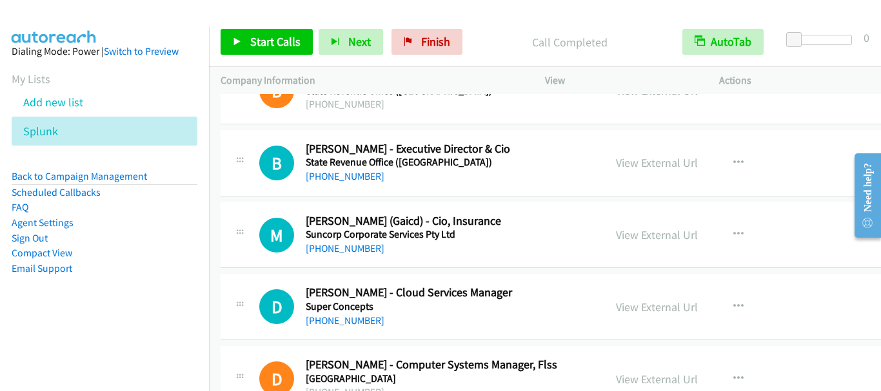
scroll to position [15667, 0]
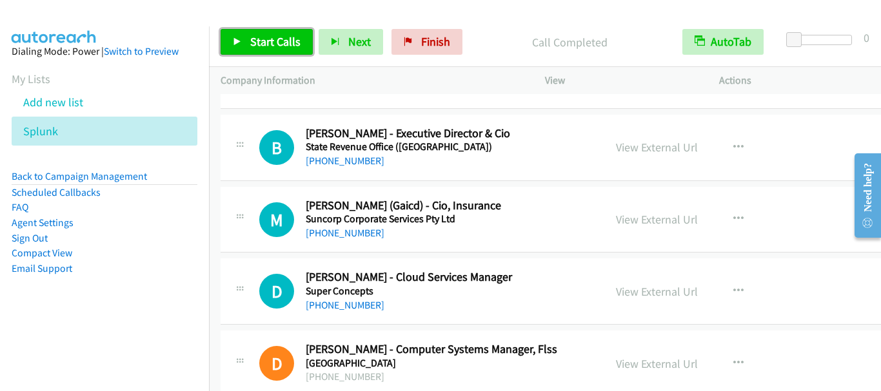
click at [268, 37] on span "Start Calls" at bounding box center [275, 41] width 50 height 15
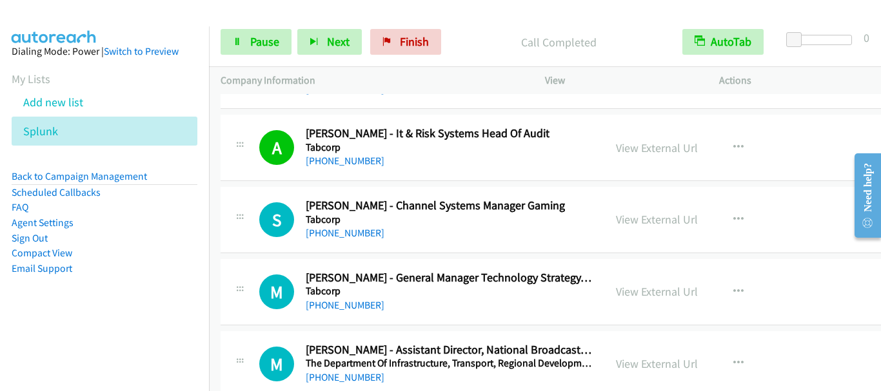
scroll to position [16763, 0]
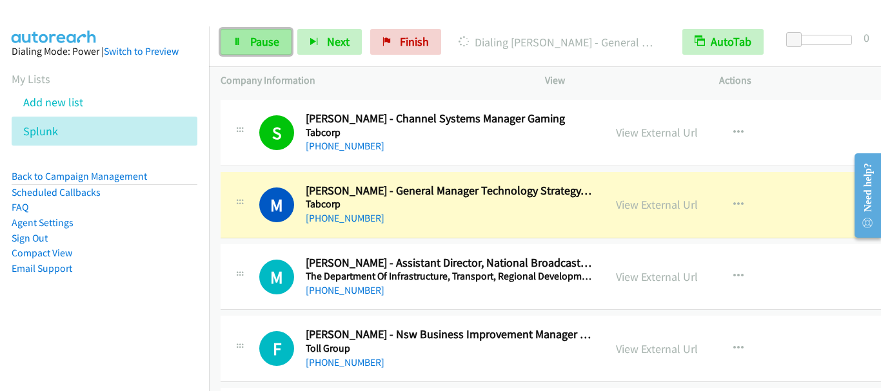
click at [242, 34] on link "Pause" at bounding box center [255, 42] width 71 height 26
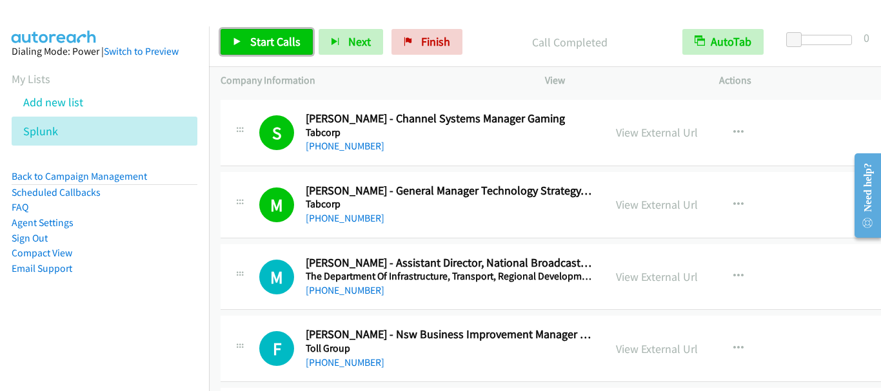
click at [279, 39] on span "Start Calls" at bounding box center [275, 41] width 50 height 15
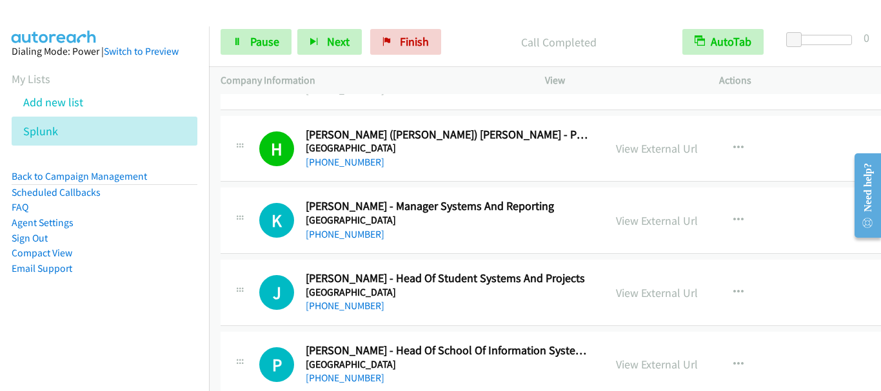
scroll to position [18109, 0]
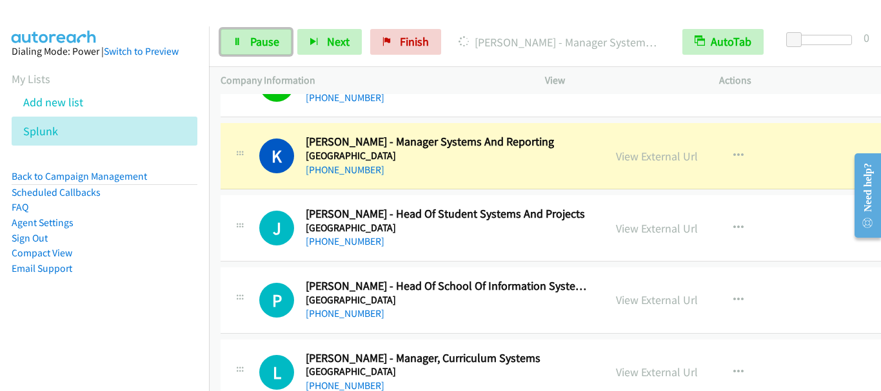
drag, startPoint x: 257, startPoint y: 38, endPoint x: 285, endPoint y: 21, distance: 33.0
click at [257, 40] on span "Pause" at bounding box center [264, 41] width 29 height 15
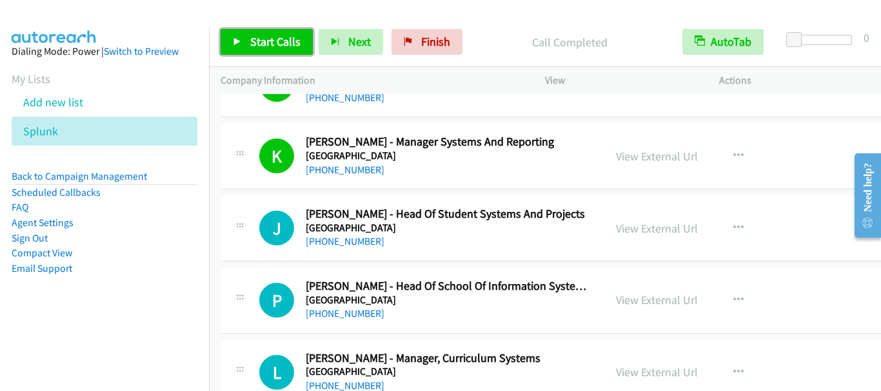
click at [258, 36] on span "Start Calls" at bounding box center [275, 41] width 50 height 15
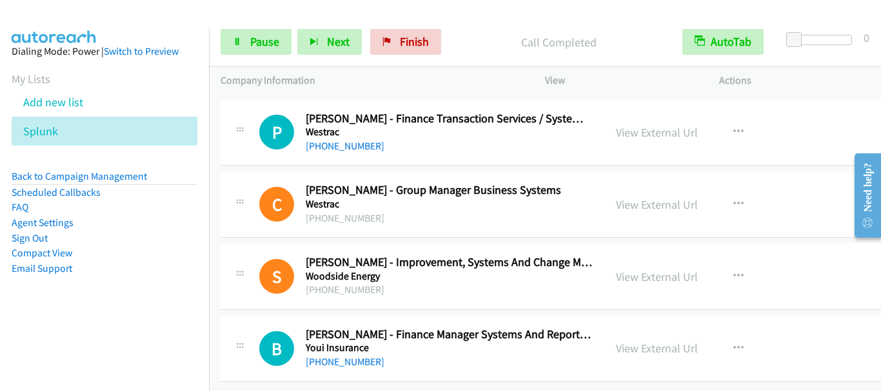
scroll to position [19657, 0]
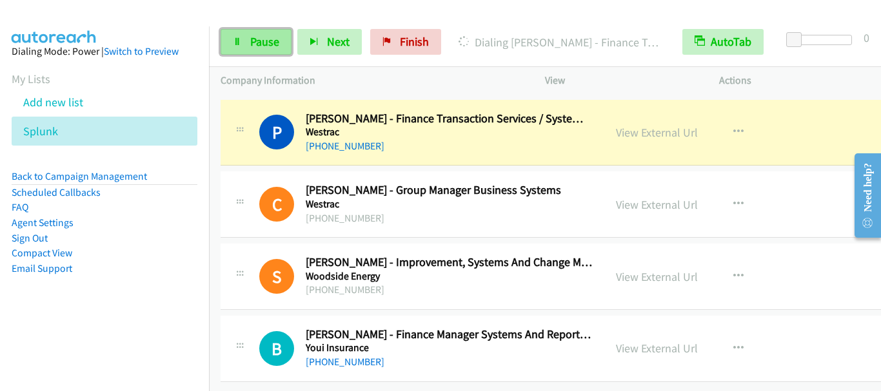
click at [257, 45] on span "Pause" at bounding box center [264, 41] width 29 height 15
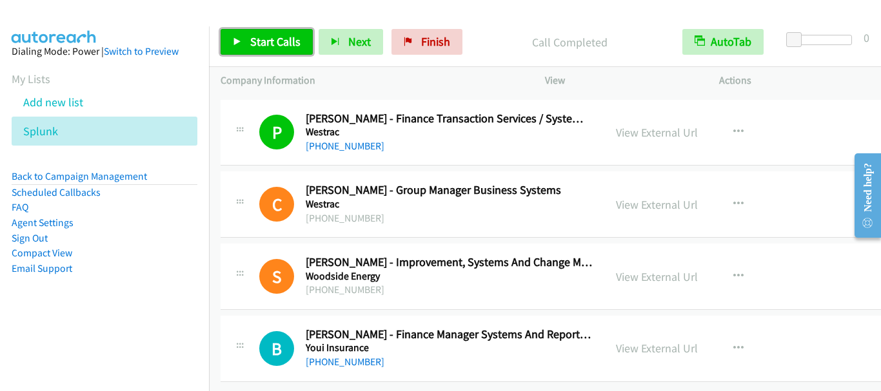
drag, startPoint x: 273, startPoint y: 50, endPoint x: 287, endPoint y: 63, distance: 19.2
click at [273, 51] on link "Start Calls" at bounding box center [266, 42] width 92 height 26
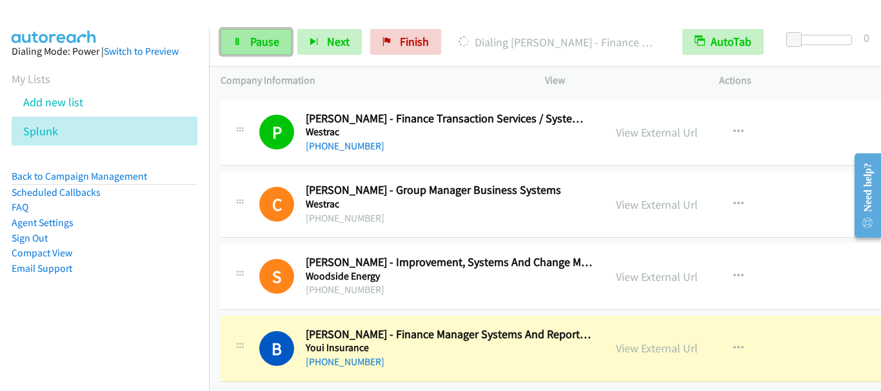
click at [271, 46] on span "Pause" at bounding box center [264, 41] width 29 height 15
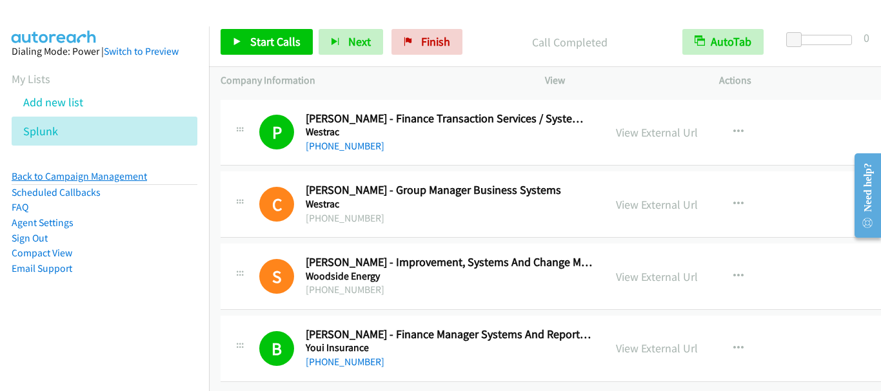
click at [70, 175] on link "Back to Campaign Management" at bounding box center [79, 176] width 135 height 12
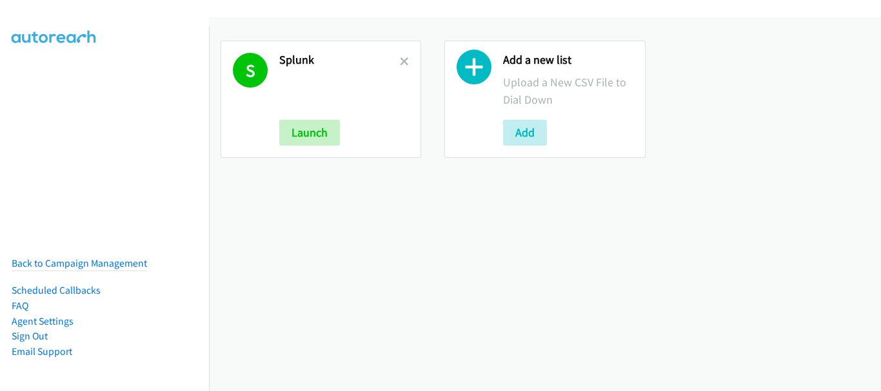
click at [395, 61] on h2 "Splunk" at bounding box center [339, 60] width 121 height 15
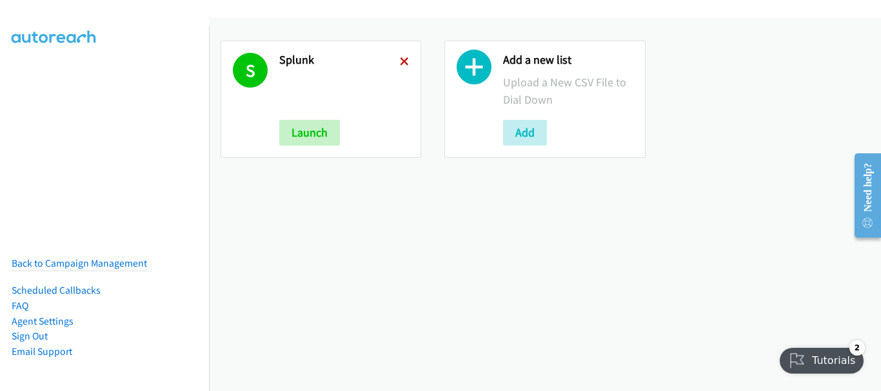
click at [400, 64] on icon at bounding box center [404, 62] width 9 height 9
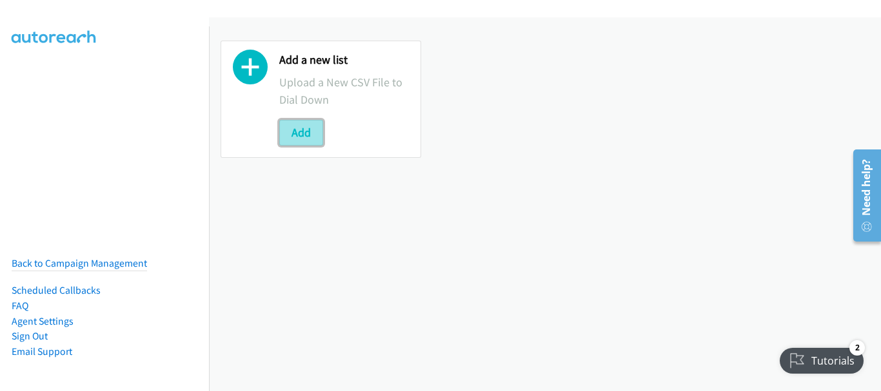
click at [304, 132] on button "Add" at bounding box center [301, 133] width 44 height 26
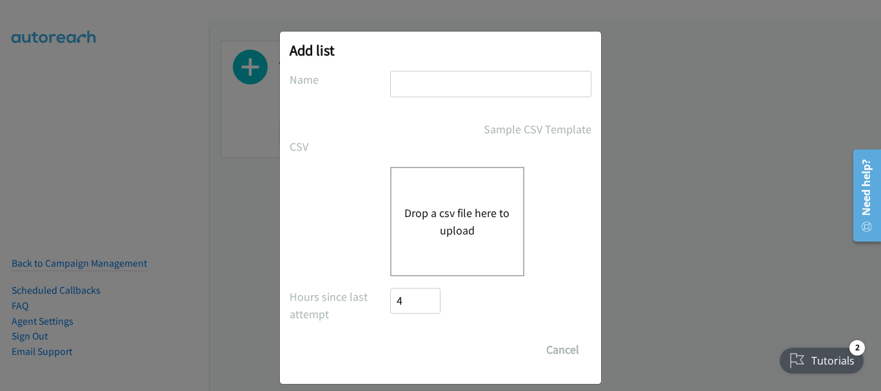
click at [444, 79] on input "text" at bounding box center [490, 84] width 201 height 26
type input "splunk"
click at [420, 215] on button "Drop a csv file here to upload" at bounding box center [457, 221] width 106 height 35
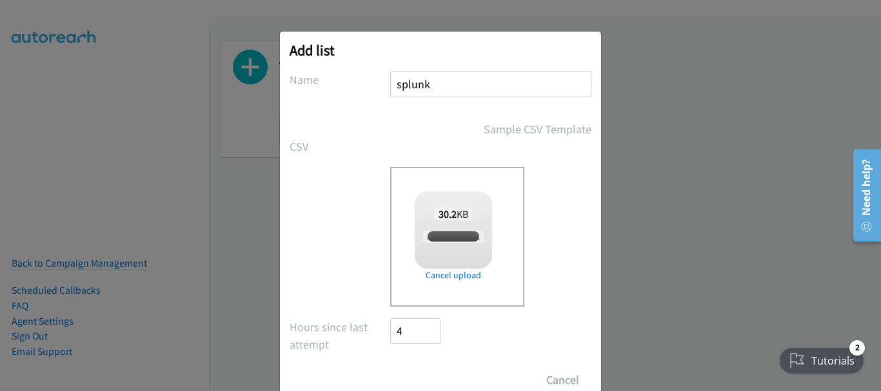
checkbox input "true"
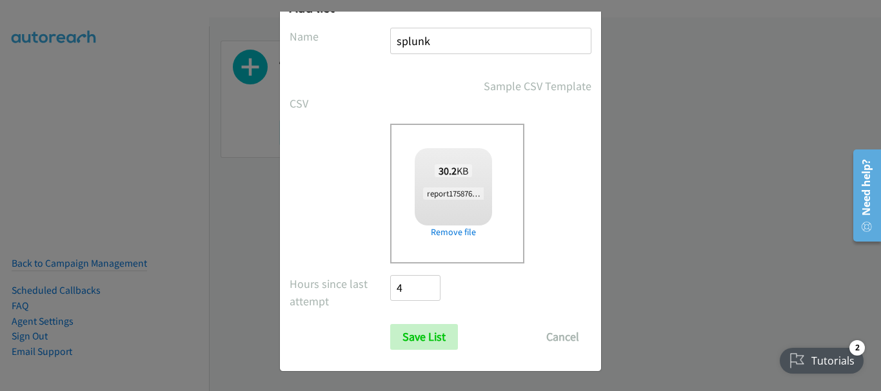
click at [412, 351] on div "Add list No phone fields were returned for that Report or List View Please uplo…" at bounding box center [440, 179] width 321 height 383
click at [420, 340] on input "Save List" at bounding box center [424, 337] width 68 height 26
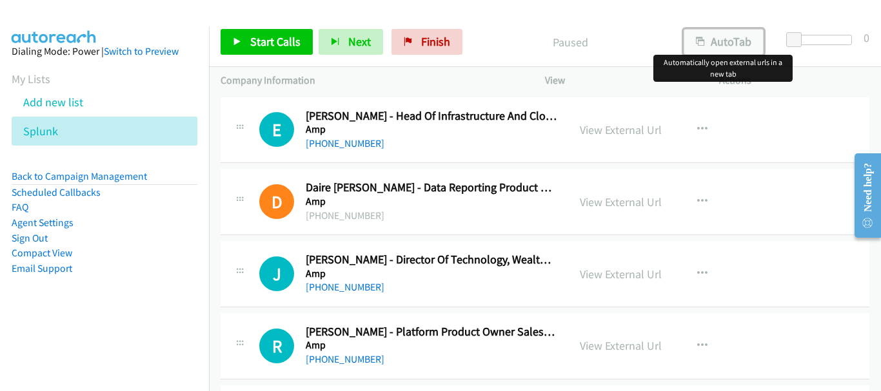
click at [721, 39] on button "AutoTab" at bounding box center [723, 42] width 80 height 26
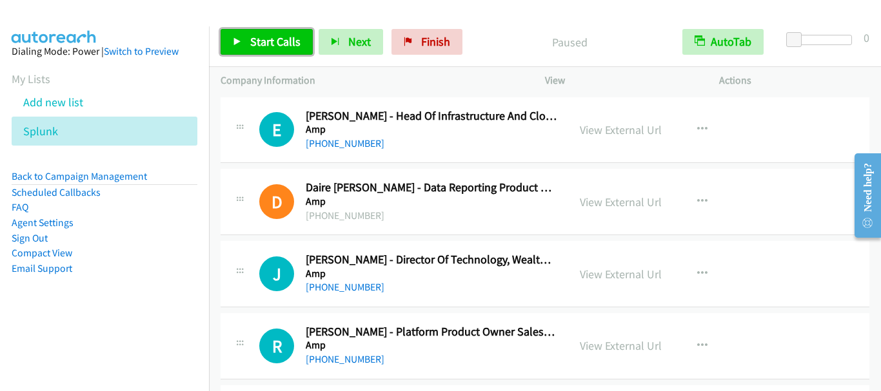
click at [269, 47] on span "Start Calls" at bounding box center [275, 41] width 50 height 15
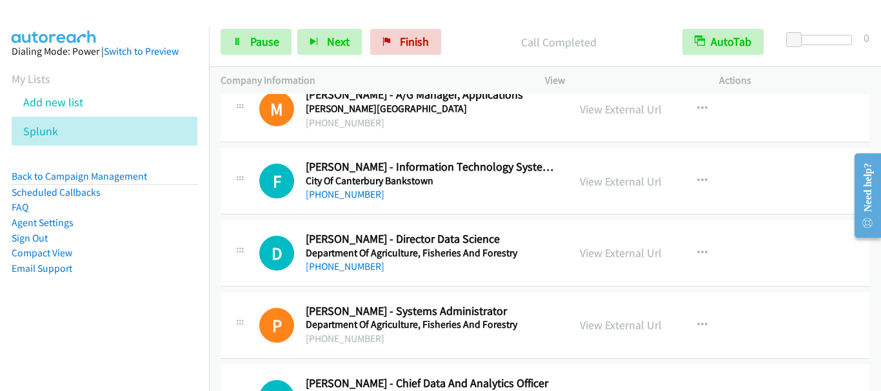
scroll to position [1999, 0]
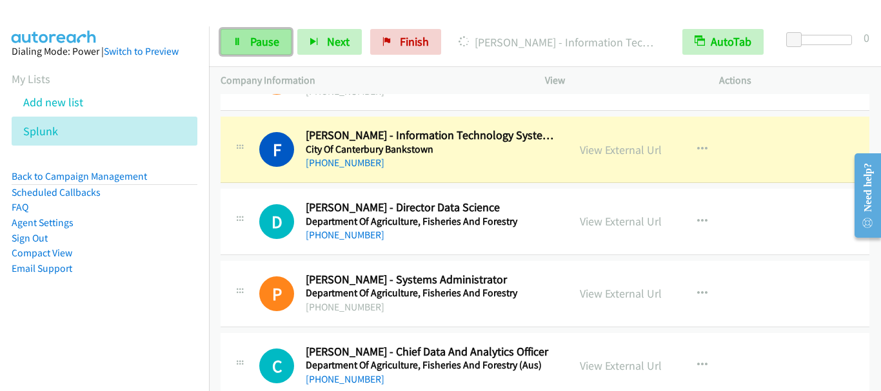
click at [263, 40] on span "Pause" at bounding box center [264, 41] width 29 height 15
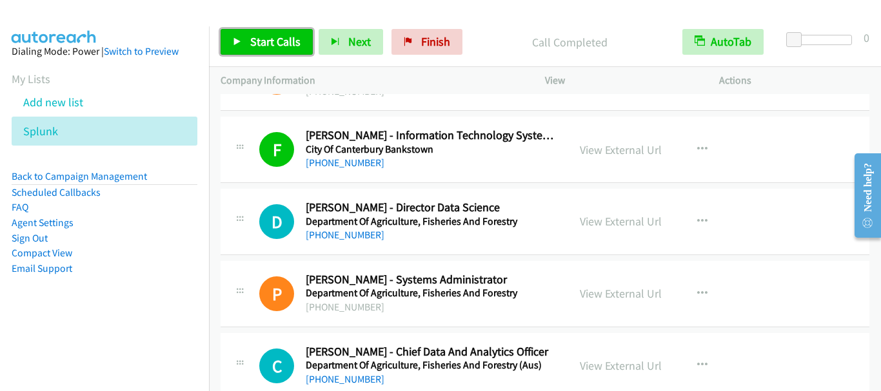
click at [266, 39] on span "Start Calls" at bounding box center [275, 41] width 50 height 15
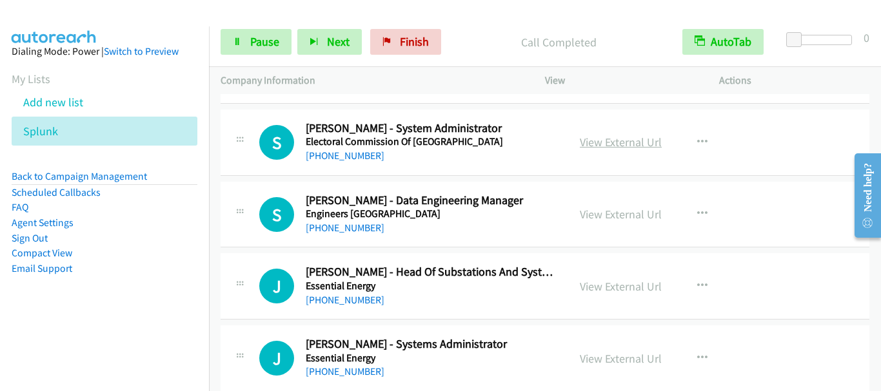
scroll to position [2966, 0]
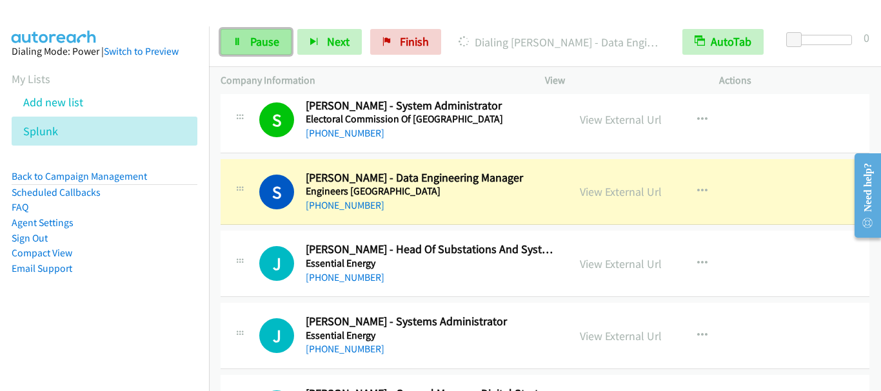
click at [246, 45] on link "Pause" at bounding box center [255, 42] width 71 height 26
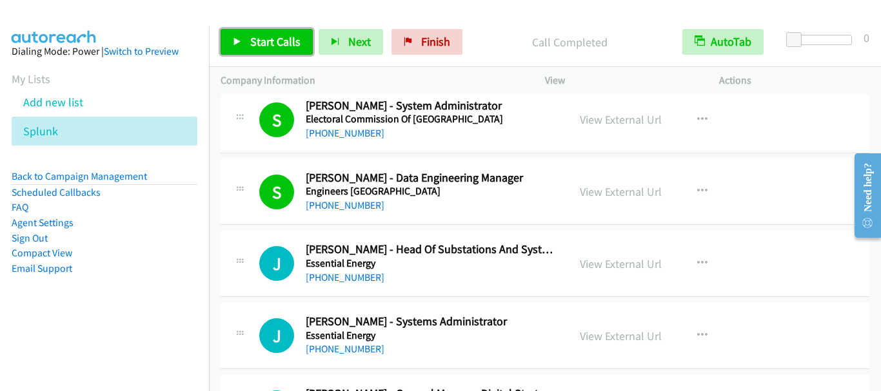
click at [264, 43] on span "Start Calls" at bounding box center [275, 41] width 50 height 15
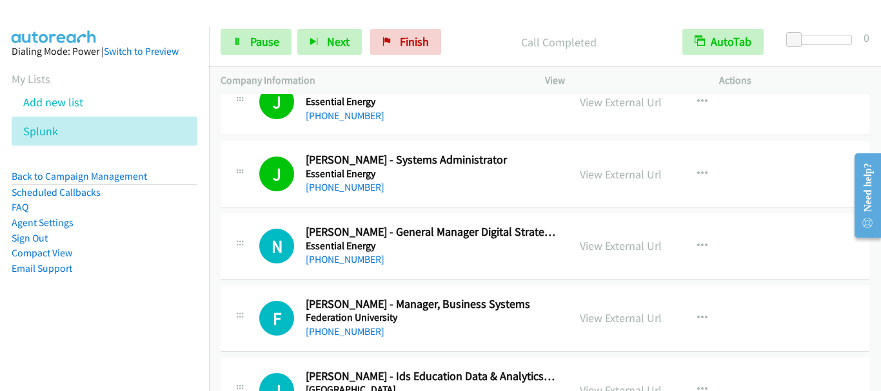
scroll to position [3159, 0]
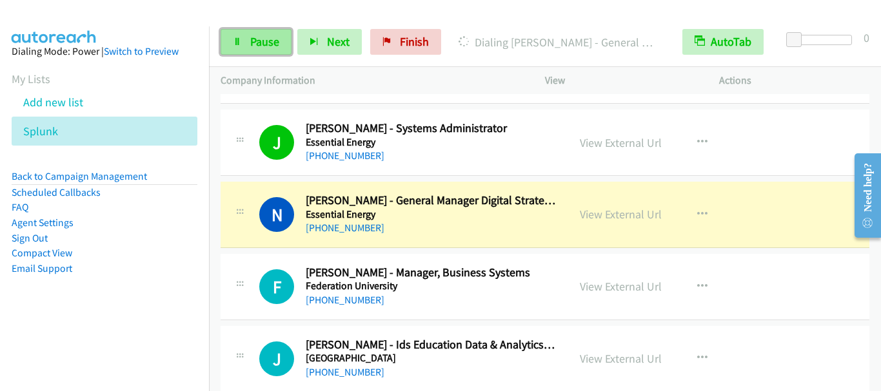
click at [272, 43] on span "Pause" at bounding box center [264, 41] width 29 height 15
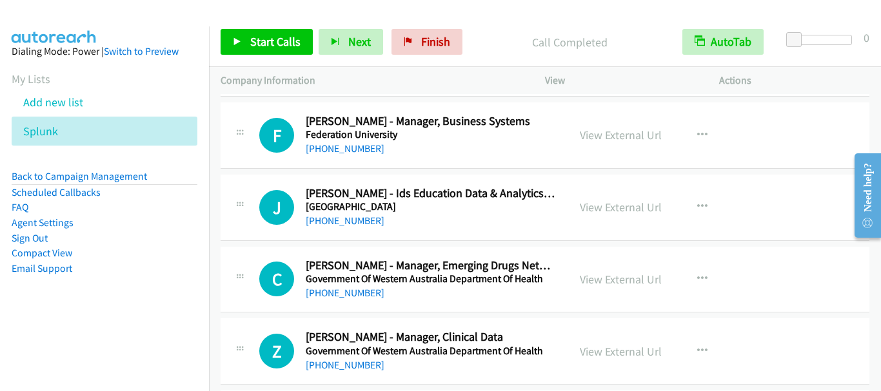
scroll to position [3288, 0]
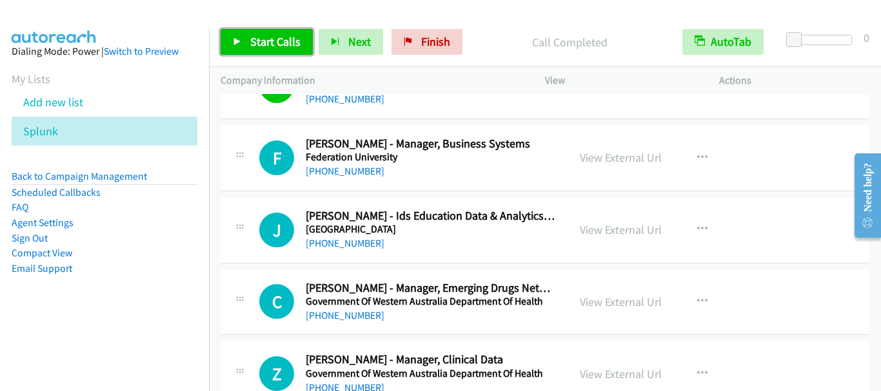
click at [263, 45] on span "Start Calls" at bounding box center [275, 41] width 50 height 15
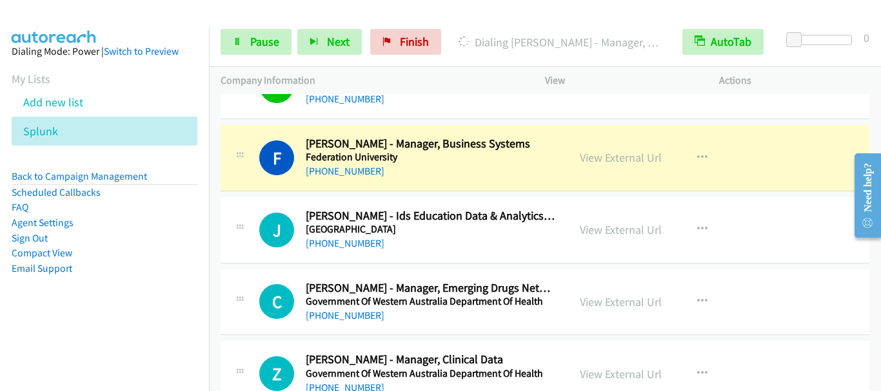
scroll to position [3353, 0]
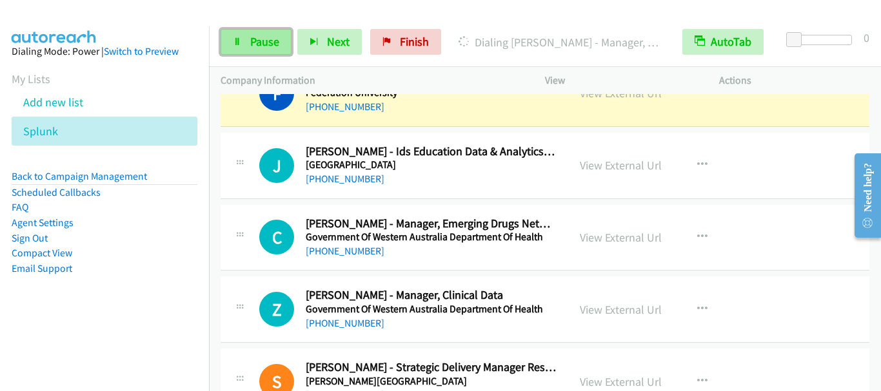
click at [269, 46] on span "Pause" at bounding box center [264, 41] width 29 height 15
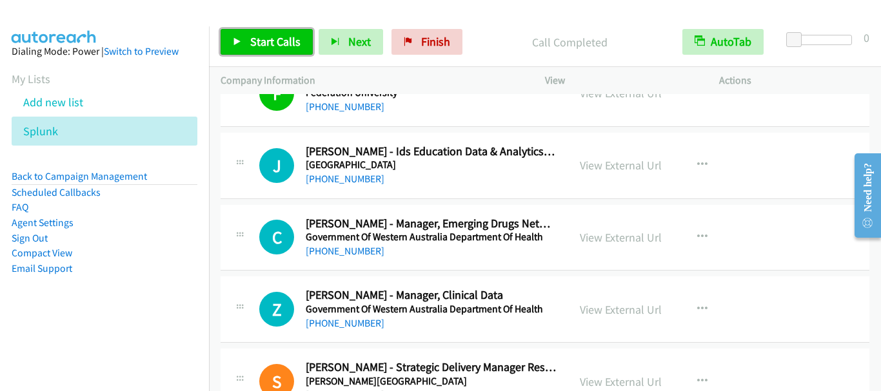
click at [285, 33] on link "Start Calls" at bounding box center [266, 42] width 92 height 26
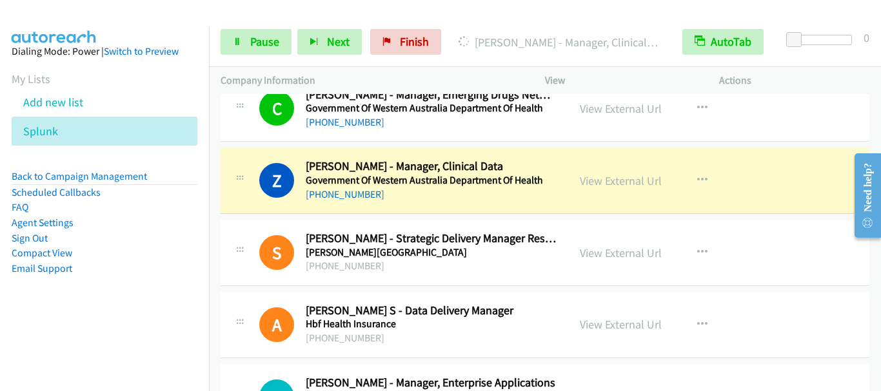
scroll to position [3546, 0]
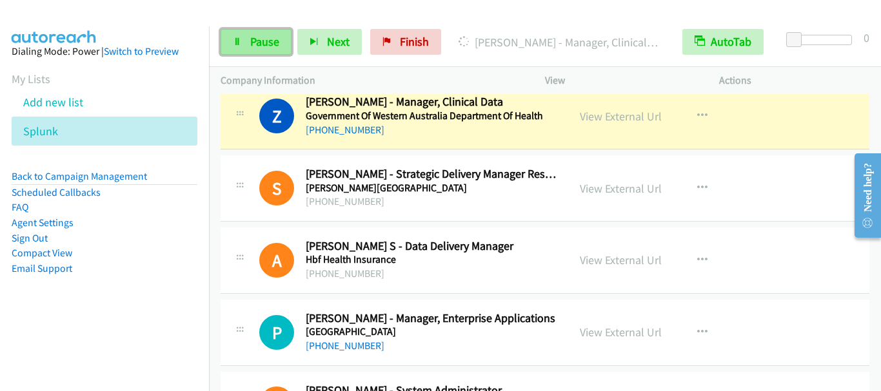
click at [264, 35] on span "Pause" at bounding box center [264, 41] width 29 height 15
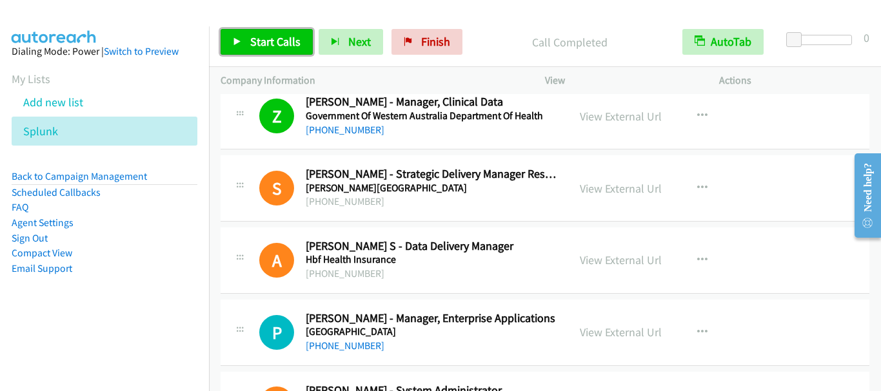
click at [260, 44] on span "Start Calls" at bounding box center [275, 41] width 50 height 15
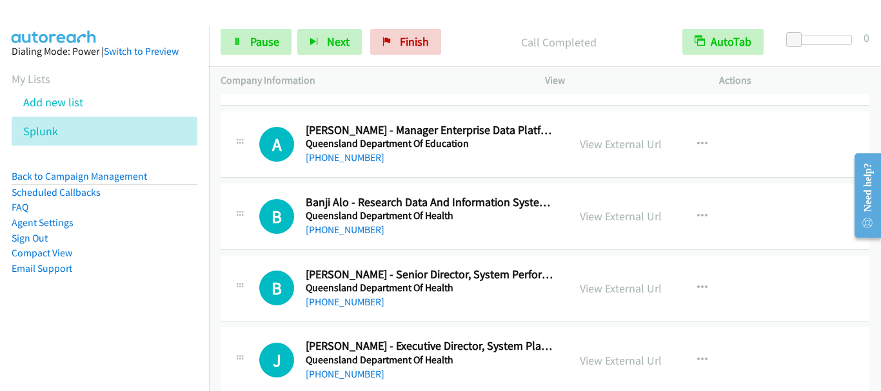
scroll to position [4835, 0]
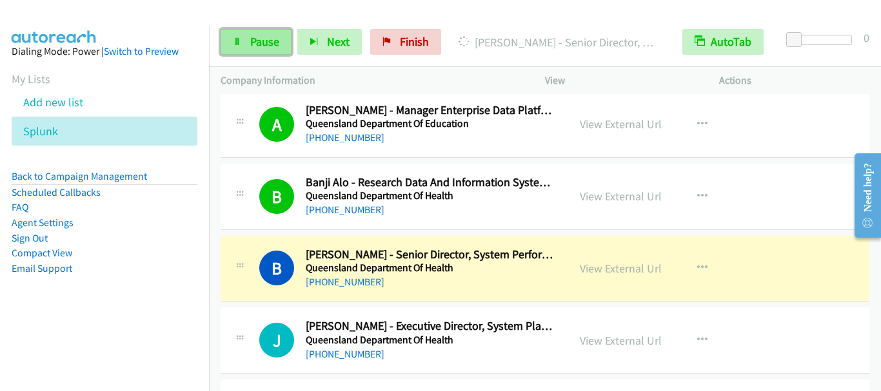
click at [264, 46] on span "Pause" at bounding box center [264, 41] width 29 height 15
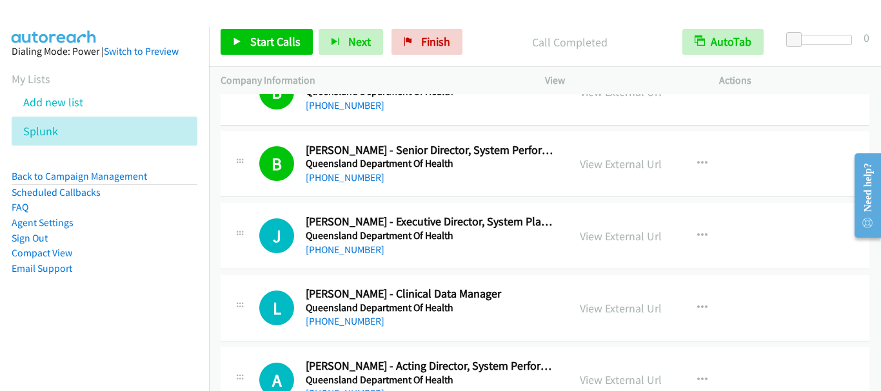
scroll to position [4964, 0]
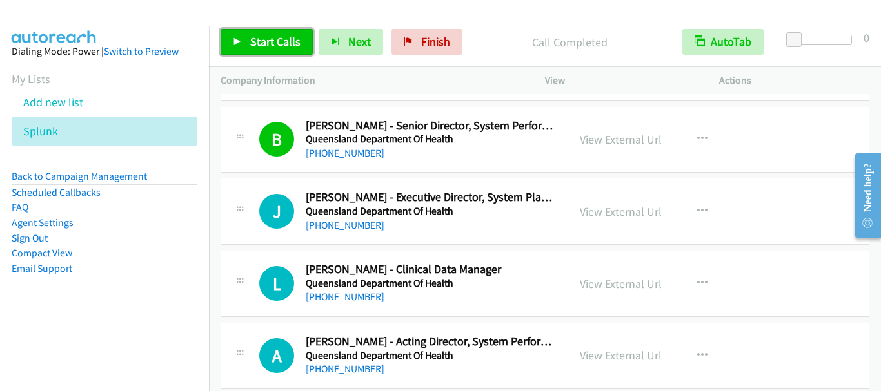
click at [264, 43] on span "Start Calls" at bounding box center [275, 41] width 50 height 15
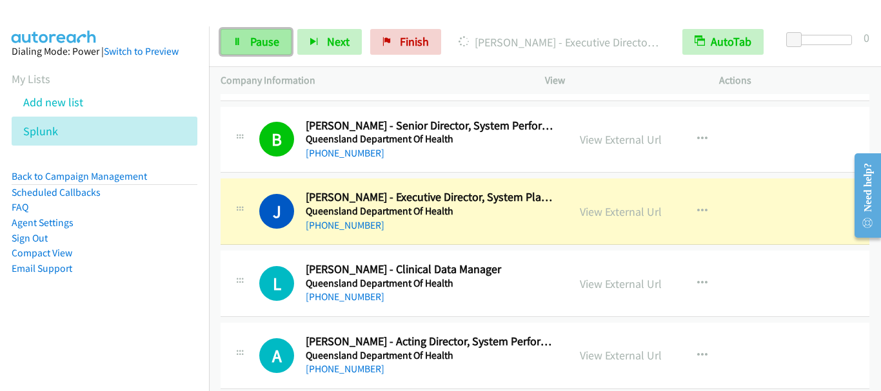
click at [269, 41] on span "Pause" at bounding box center [264, 41] width 29 height 15
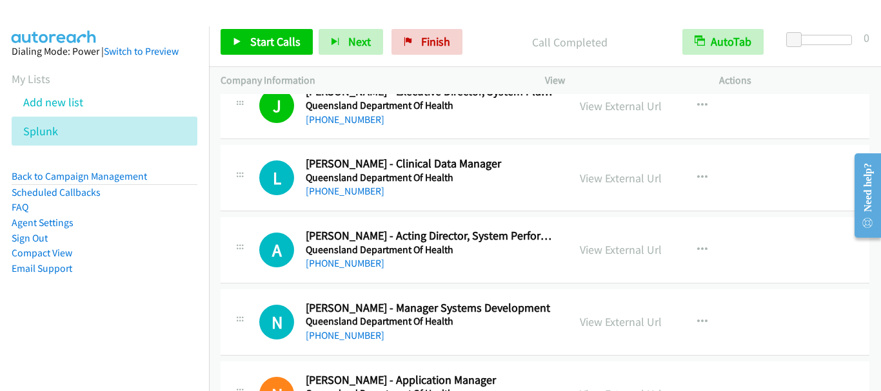
scroll to position [5093, 0]
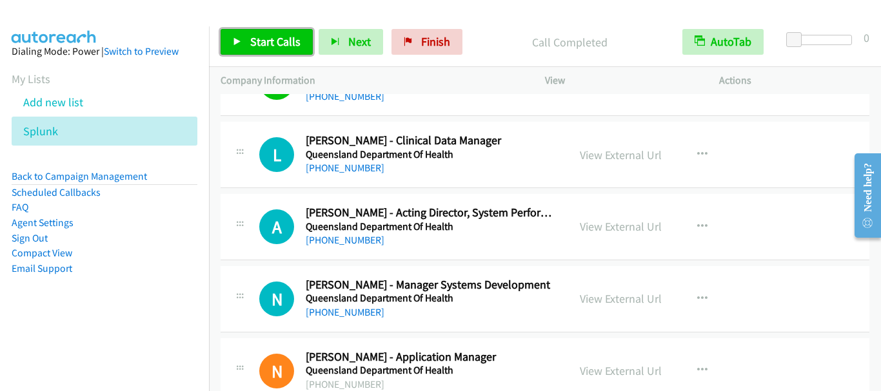
click at [272, 51] on link "Start Calls" at bounding box center [266, 42] width 92 height 26
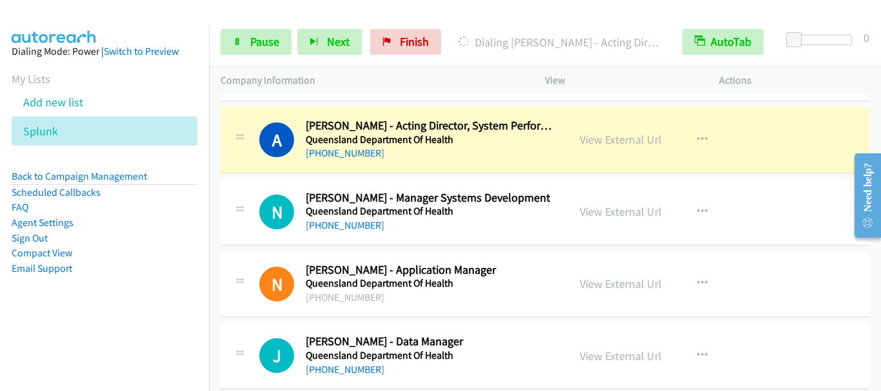
scroll to position [5158, 0]
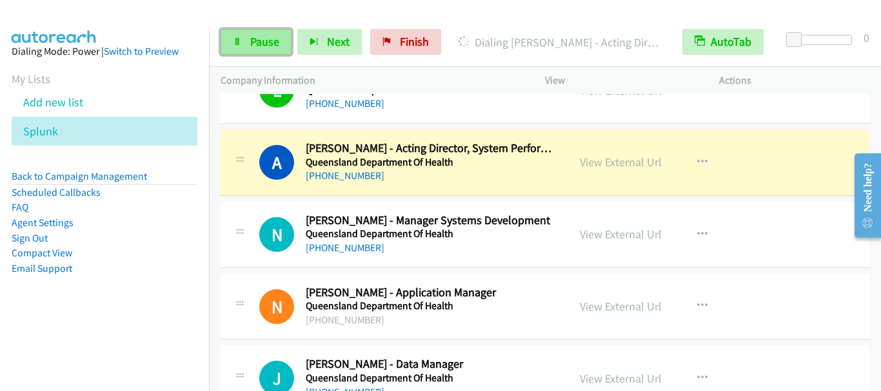
click at [246, 42] on link "Pause" at bounding box center [255, 42] width 71 height 26
